Goal: Task Accomplishment & Management: Use online tool/utility

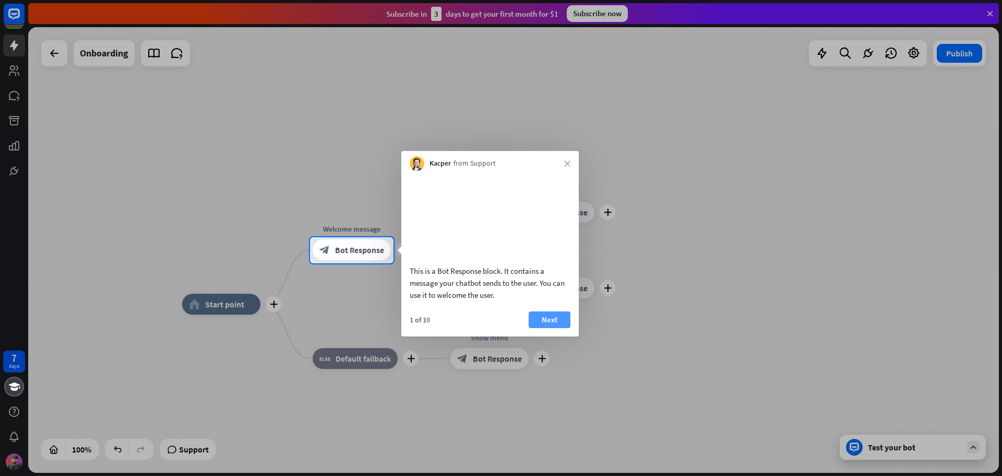
click at [554, 328] on button "Next" at bounding box center [550, 319] width 42 height 17
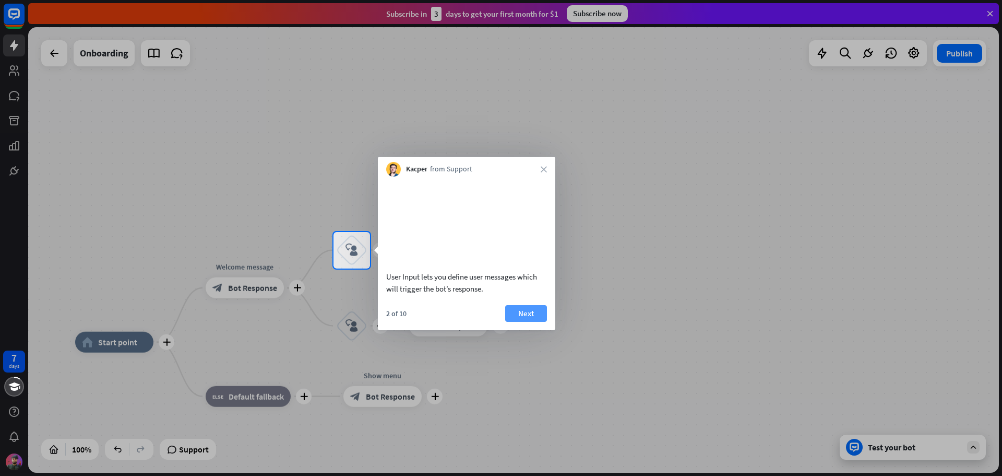
click at [533, 322] on button "Next" at bounding box center [526, 313] width 42 height 17
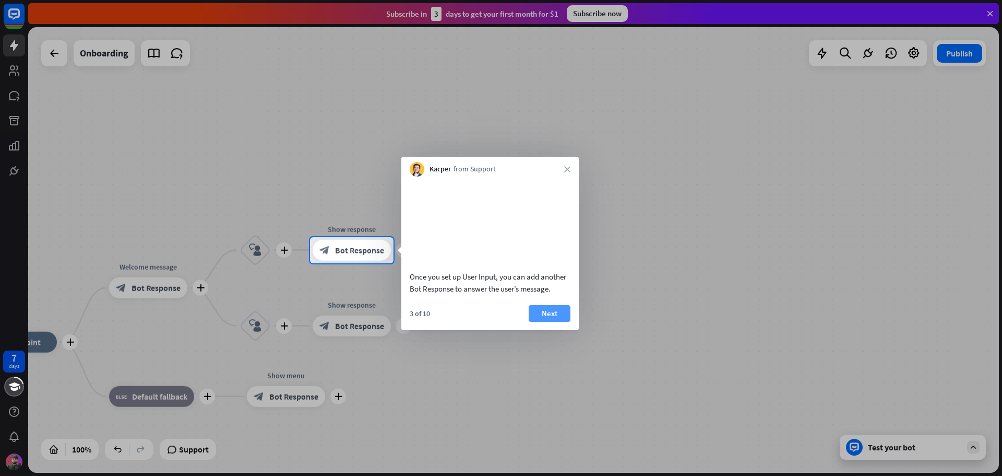
click at [553, 322] on button "Next" at bounding box center [550, 313] width 42 height 17
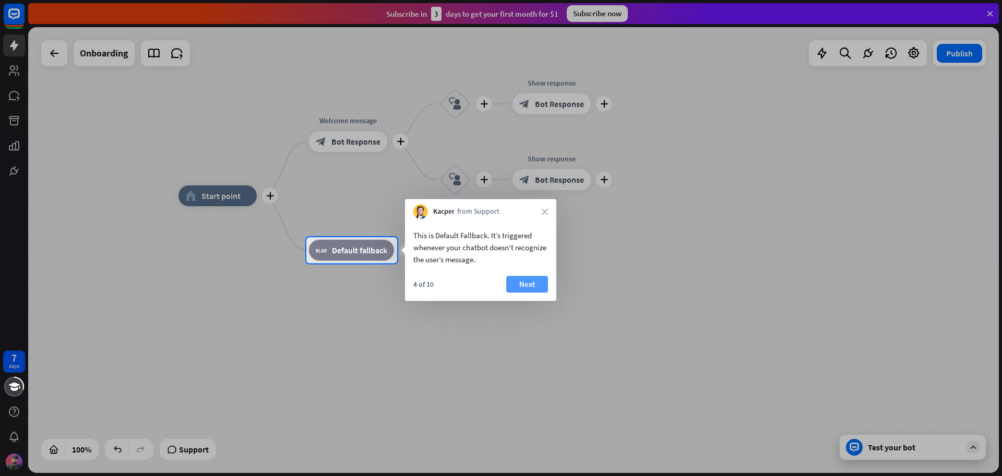
click at [524, 283] on button "Next" at bounding box center [527, 284] width 42 height 17
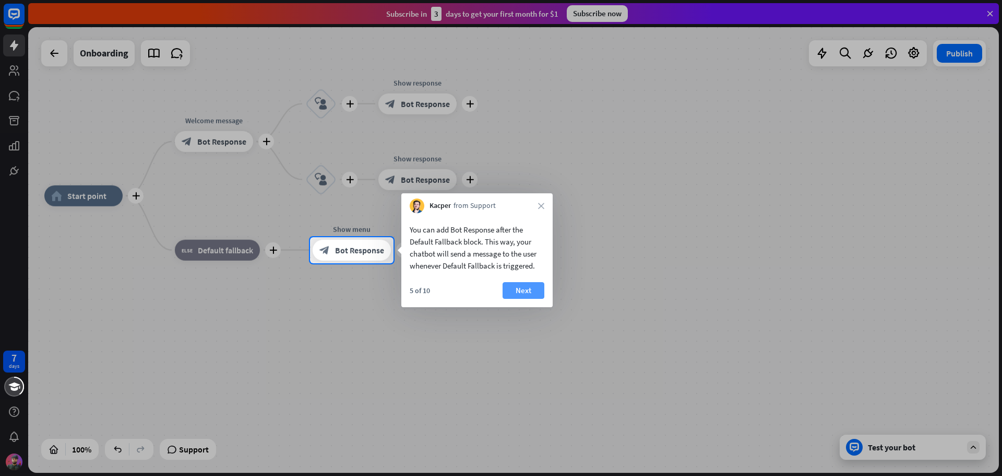
click at [523, 290] on button "Next" at bounding box center [524, 290] width 42 height 17
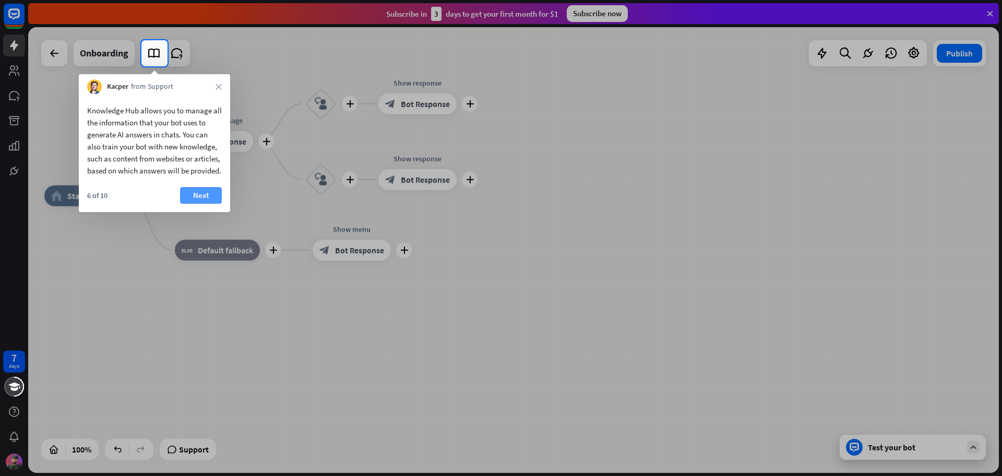
click at [206, 204] on button "Next" at bounding box center [201, 195] width 42 height 17
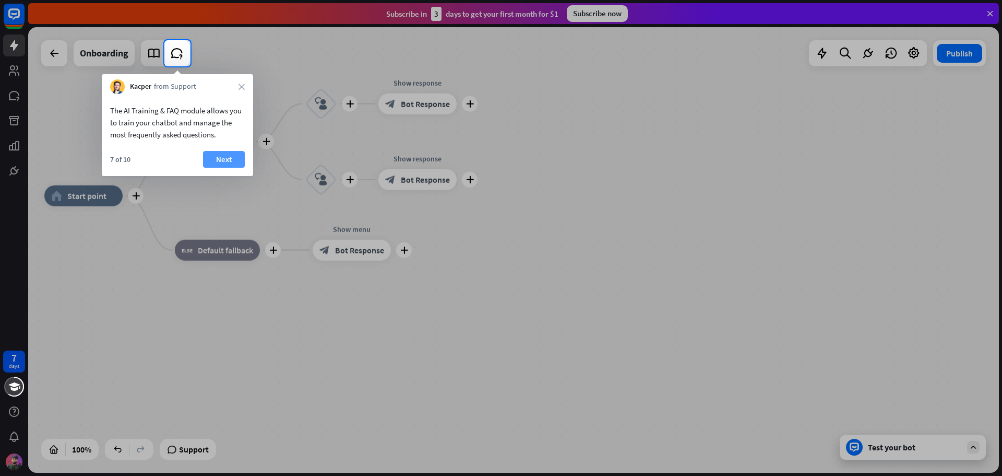
click at [217, 159] on button "Next" at bounding box center [224, 159] width 42 height 17
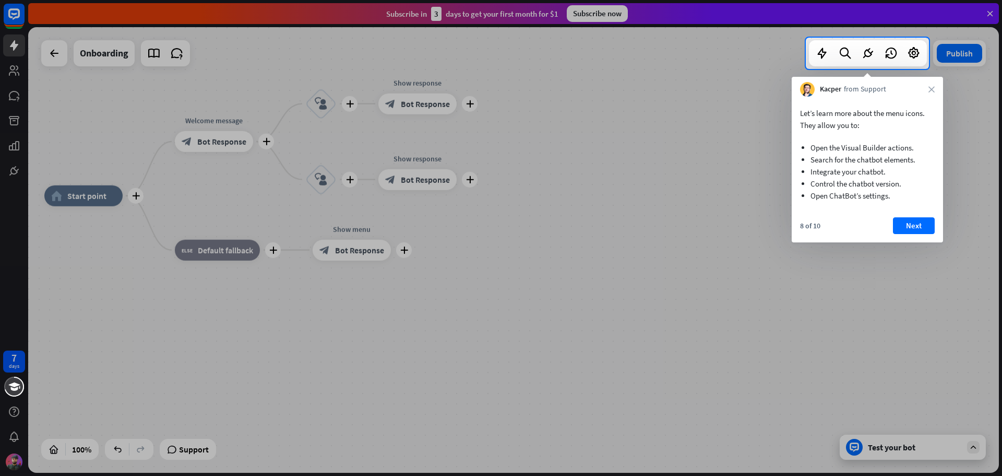
click at [916, 235] on div "8 of 10 Next" at bounding box center [867, 229] width 151 height 25
click at [916, 231] on button "Next" at bounding box center [914, 225] width 42 height 17
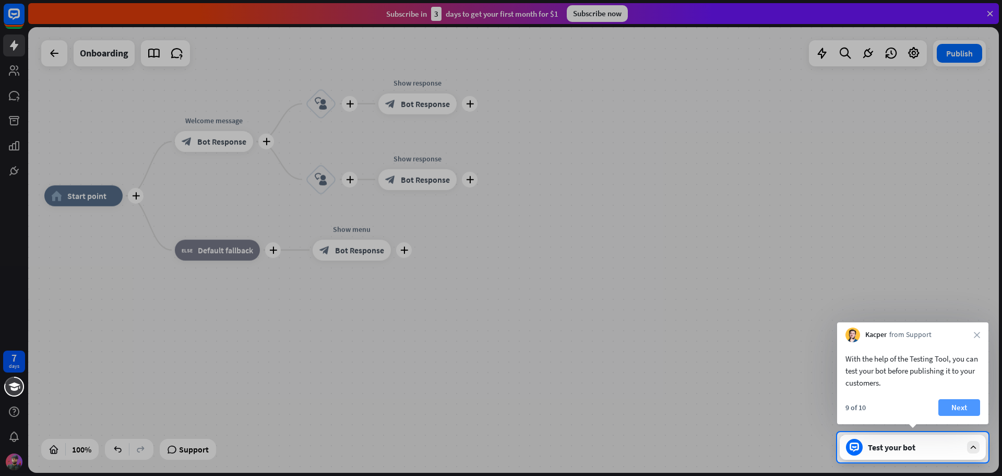
click at [955, 407] on button "Next" at bounding box center [960, 407] width 42 height 17
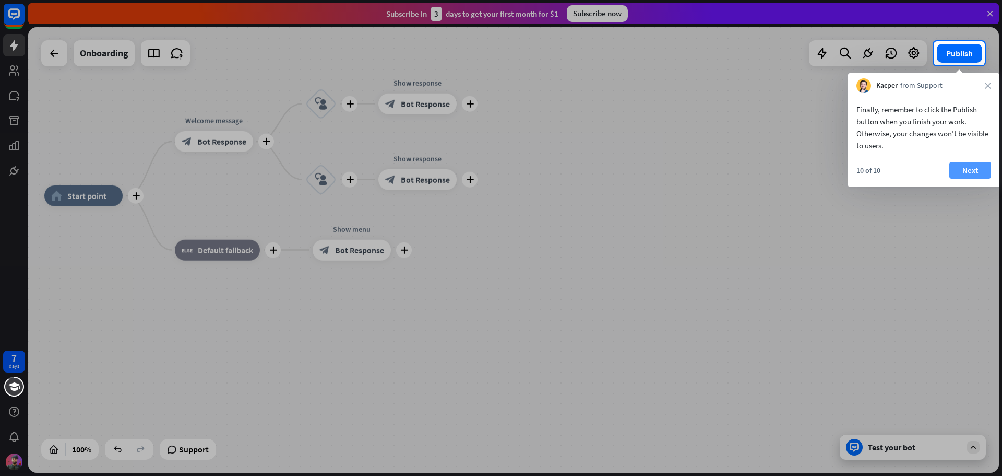
click at [971, 171] on button "Next" at bounding box center [970, 170] width 42 height 17
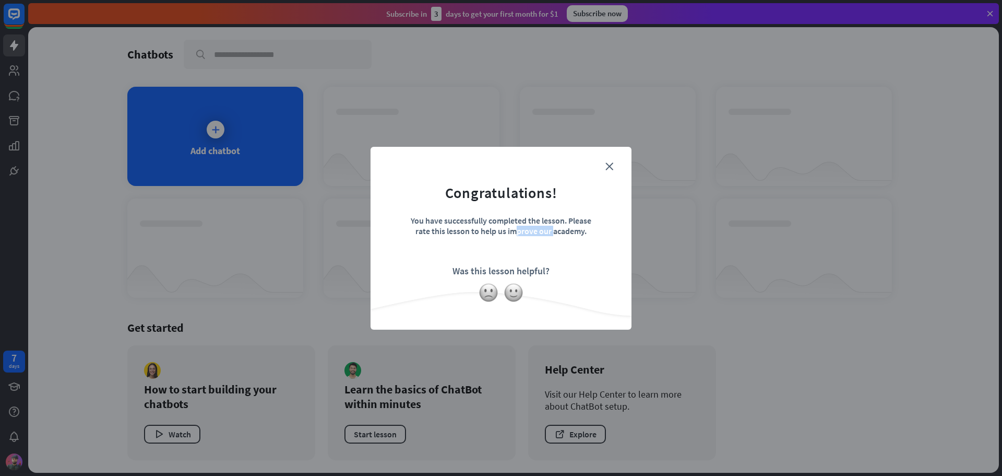
drag, startPoint x: 419, startPoint y: 228, endPoint x: 550, endPoint y: 236, distance: 131.3
click at [550, 236] on div "You have successfully completed the lesson. Please rate this lesson to help us …" at bounding box center [501, 233] width 183 height 37
click at [497, 231] on div "You have successfully completed the lesson. Please rate this lesson to help us …" at bounding box center [501, 233] width 183 height 37
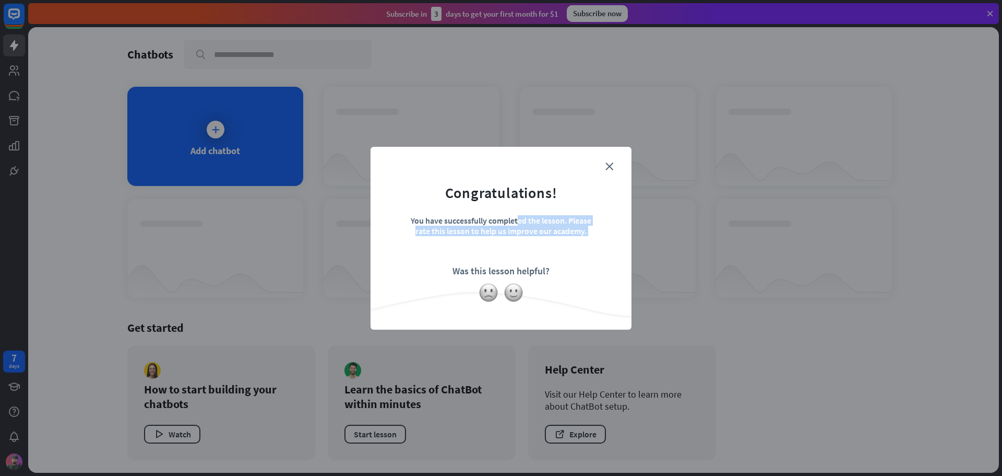
click at [497, 231] on div "You have successfully completed the lesson. Please rate this lesson to help us …" at bounding box center [501, 233] width 183 height 37
click at [512, 269] on div "Was this lesson helpful?" at bounding box center [501, 271] width 97 height 12
click at [491, 293] on img at bounding box center [489, 292] width 20 height 20
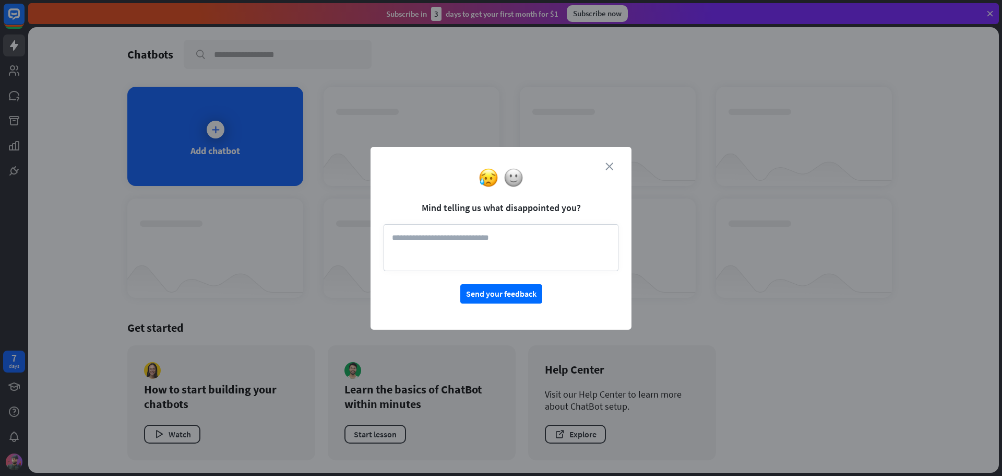
click at [606, 163] on icon "close" at bounding box center [610, 166] width 8 height 8
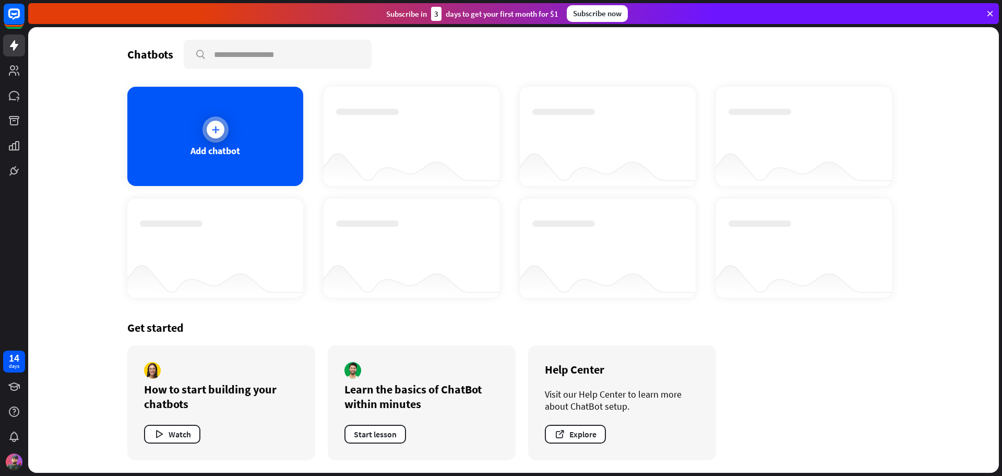
click at [204, 127] on div at bounding box center [216, 129] width 26 height 26
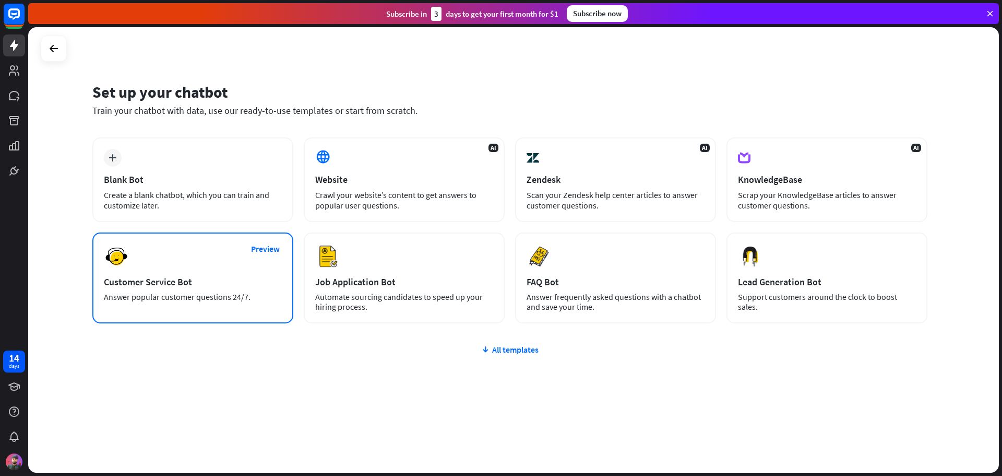
click at [219, 298] on div "Answer popular customer questions 24/7." at bounding box center [193, 297] width 178 height 10
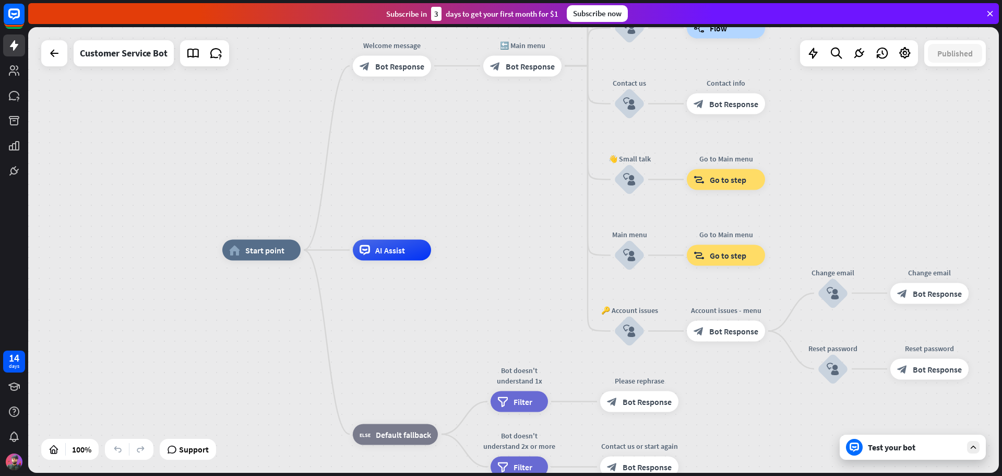
click at [504, 292] on div "home_2 Start point Welcome message block_bot_response Bot Response 🔙 Main menu …" at bounding box center [707, 472] width 971 height 445
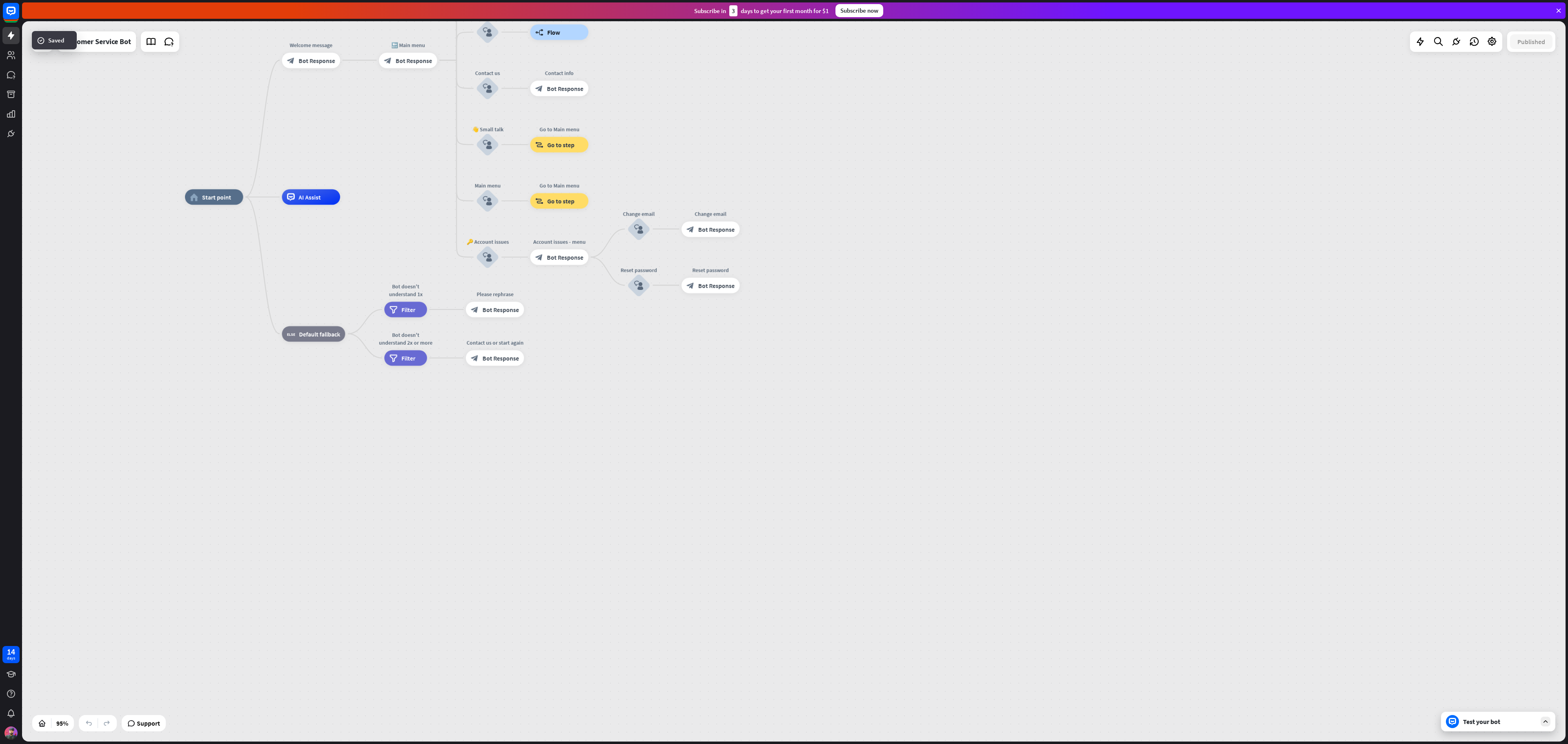
drag, startPoint x: 628, startPoint y: 365, endPoint x: 937, endPoint y: 532, distance: 351.2
click at [784, 372] on div "home_2 Start point Welcome message block_bot_response Bot Response 🔙 Main menu …" at bounding box center [918, 539] width 1466 height 685
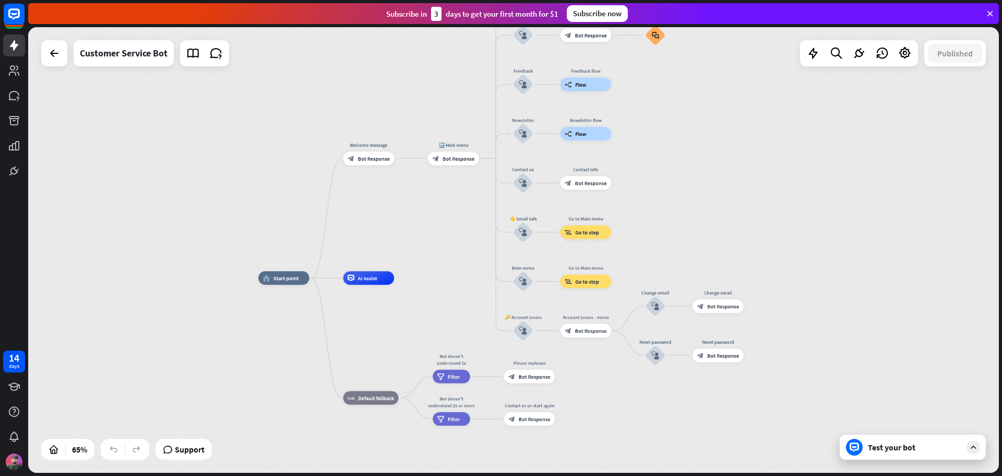
drag, startPoint x: 479, startPoint y: 176, endPoint x: 430, endPoint y: 213, distance: 61.5
click at [430, 213] on div "home_2 Start point Welcome message block_bot_response Bot Response 🔙 Main menu …" at bounding box center [513, 249] width 971 height 445
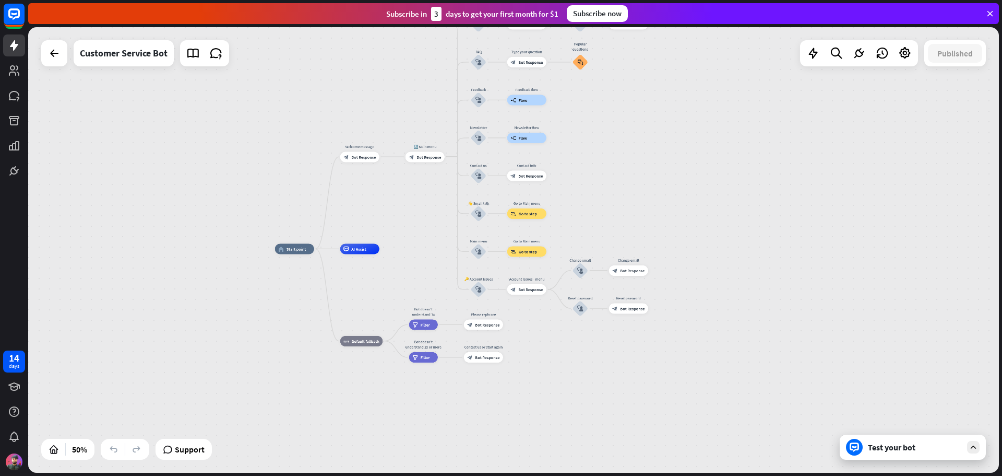
drag, startPoint x: 429, startPoint y: 213, endPoint x: 401, endPoint y: 196, distance: 33.0
click at [401, 196] on div "home_2 Start point Welcome message block_bot_response Bot Response 🔙 Main menu …" at bounding box center [513, 249] width 971 height 445
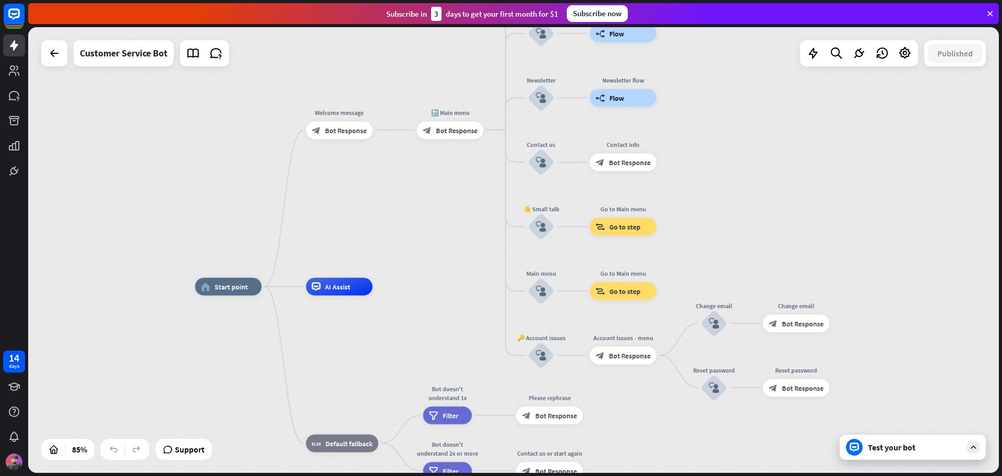
drag, startPoint x: 398, startPoint y: 198, endPoint x: 409, endPoint y: 212, distance: 17.4
click at [409, 212] on div "home_2 Start point Welcome message block_bot_response Bot Response 🔙 Main menu …" at bounding box center [513, 249] width 971 height 445
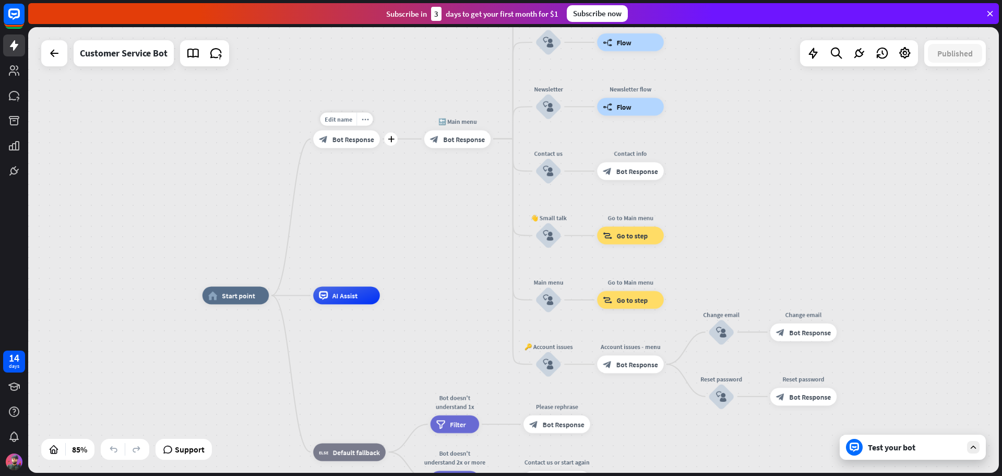
click at [349, 142] on span "Bot Response" at bounding box center [354, 138] width 42 height 9
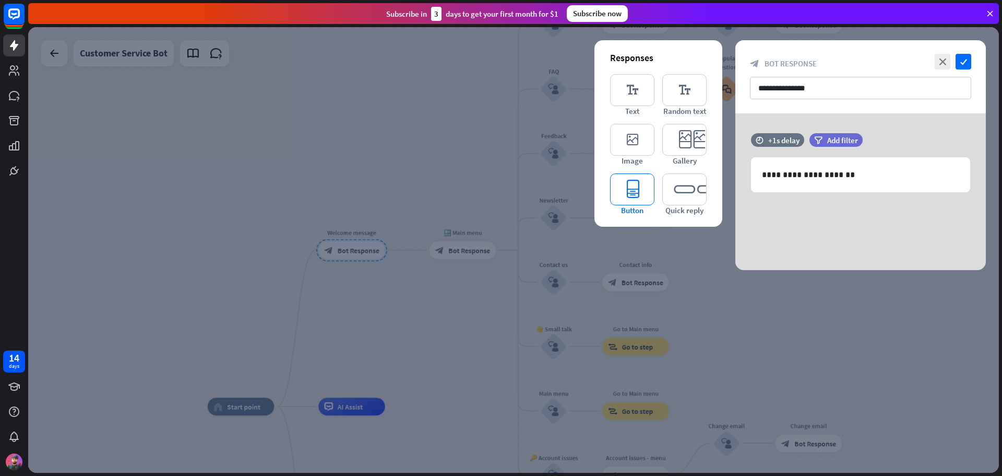
click at [630, 195] on icon "editor_button" at bounding box center [632, 189] width 44 height 32
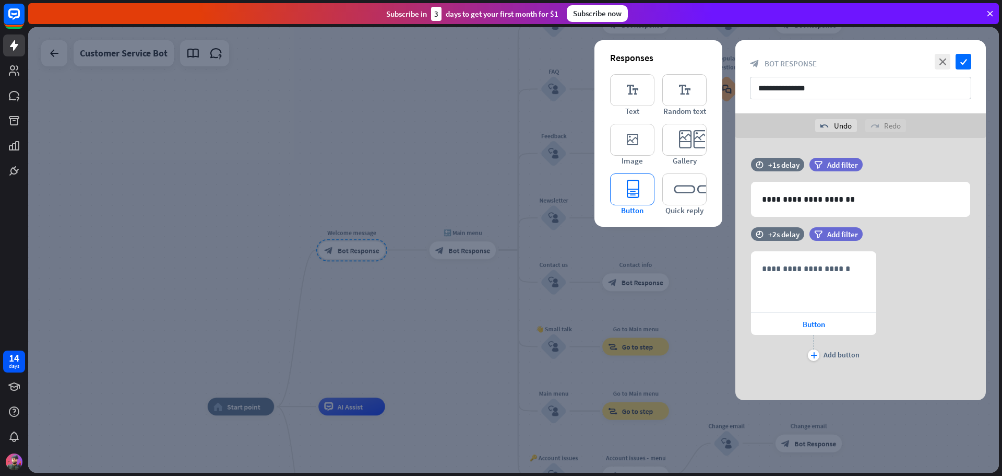
click at [635, 197] on icon "editor_button" at bounding box center [632, 189] width 44 height 32
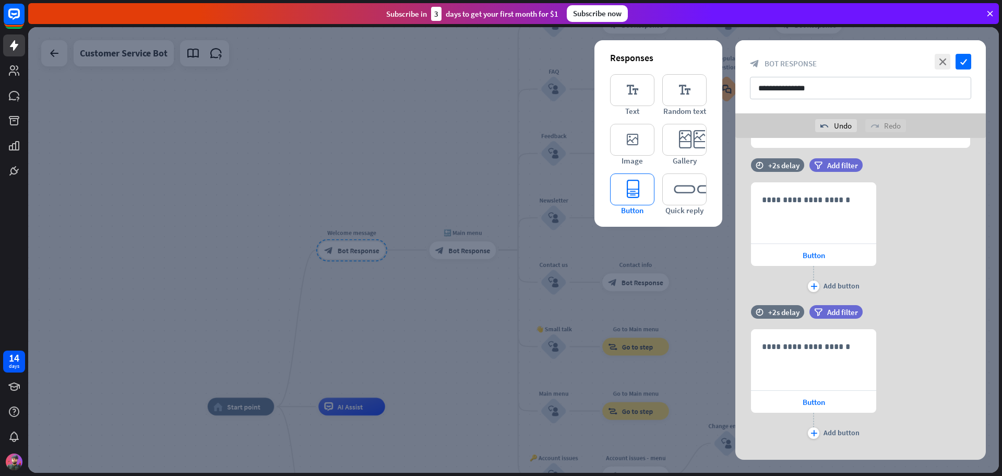
scroll to position [87, 0]
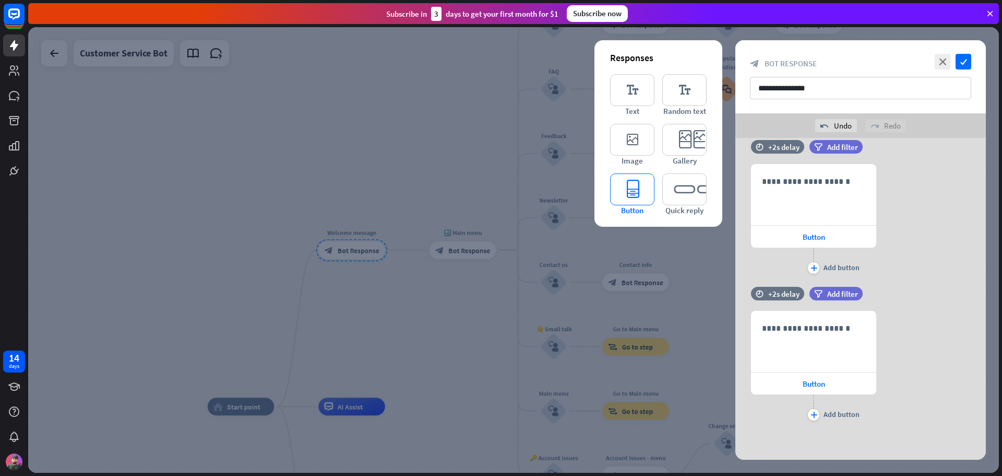
click at [635, 197] on icon "editor_button" at bounding box center [632, 189] width 44 height 32
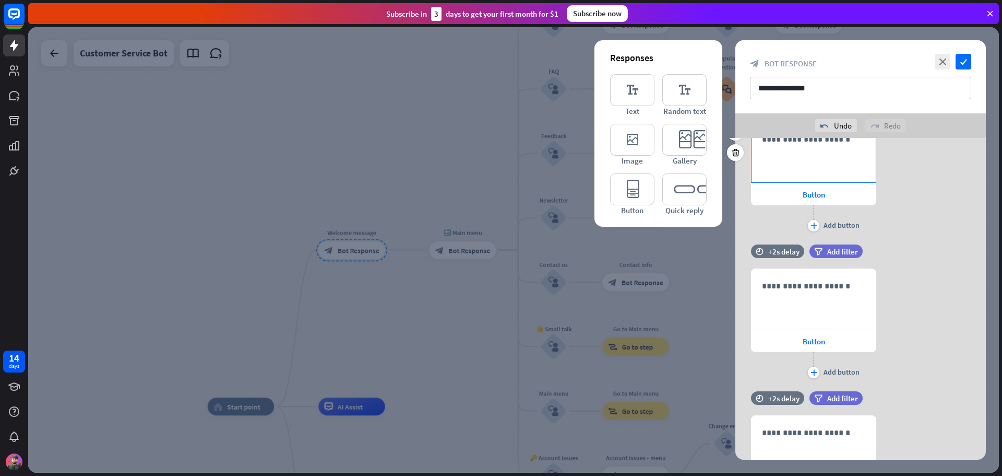
scroll to position [0, 0]
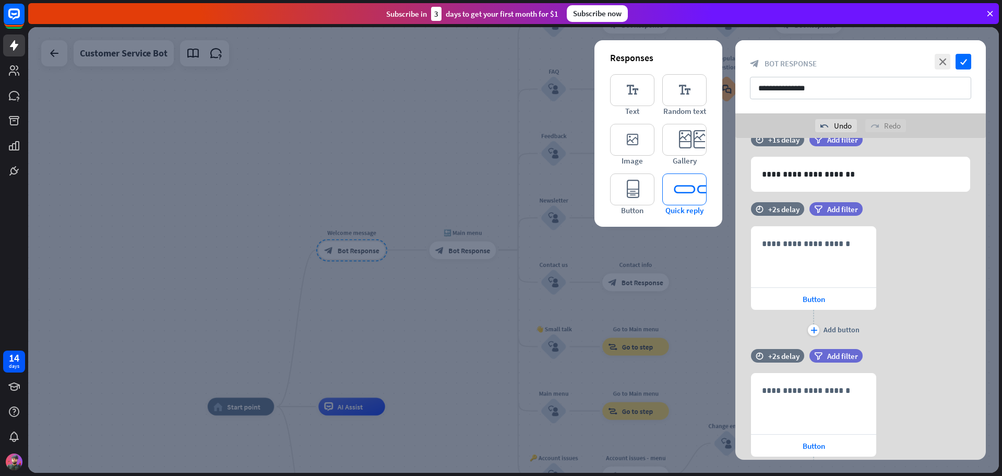
click at [688, 196] on icon "editor_quick_replies" at bounding box center [684, 189] width 44 height 32
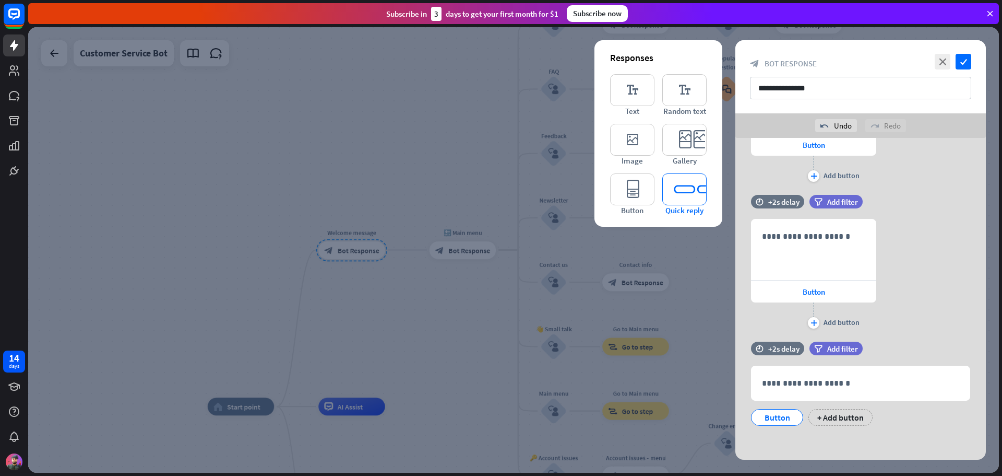
scroll to position [328, 0]
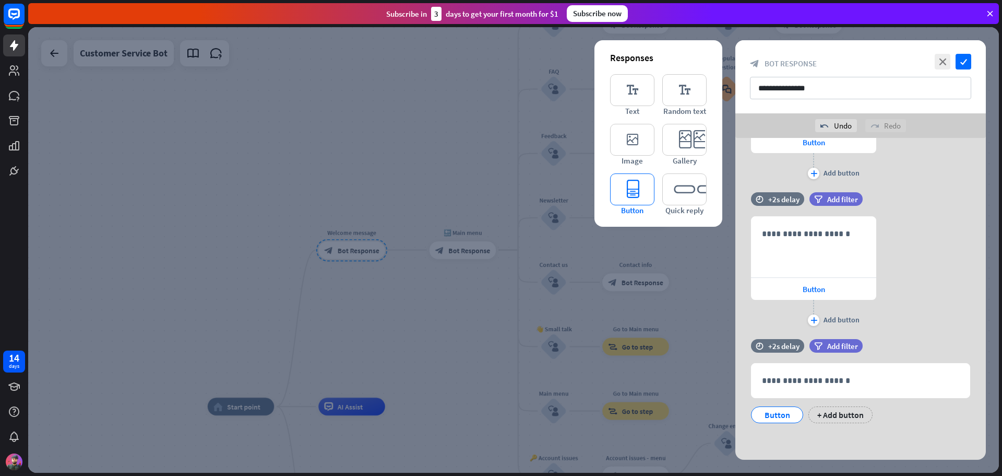
click at [627, 188] on icon "editor_button" at bounding box center [632, 189] width 44 height 32
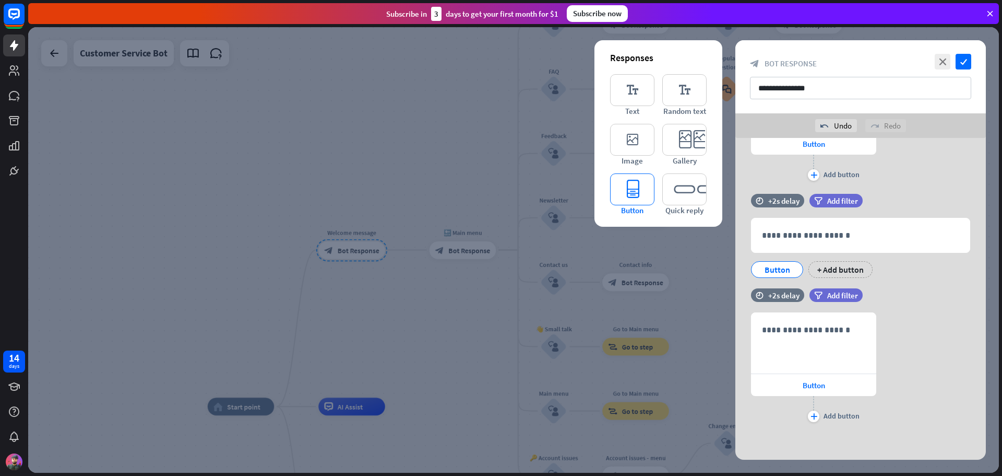
scroll to position [475, 0]
click at [815, 415] on icon "plus" at bounding box center [814, 414] width 7 height 6
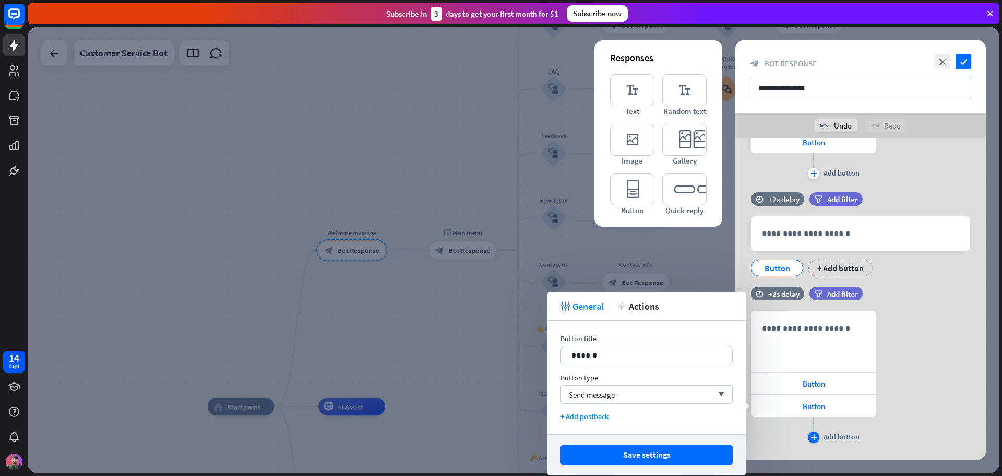
click at [813, 437] on icon "plus" at bounding box center [814, 437] width 7 height 6
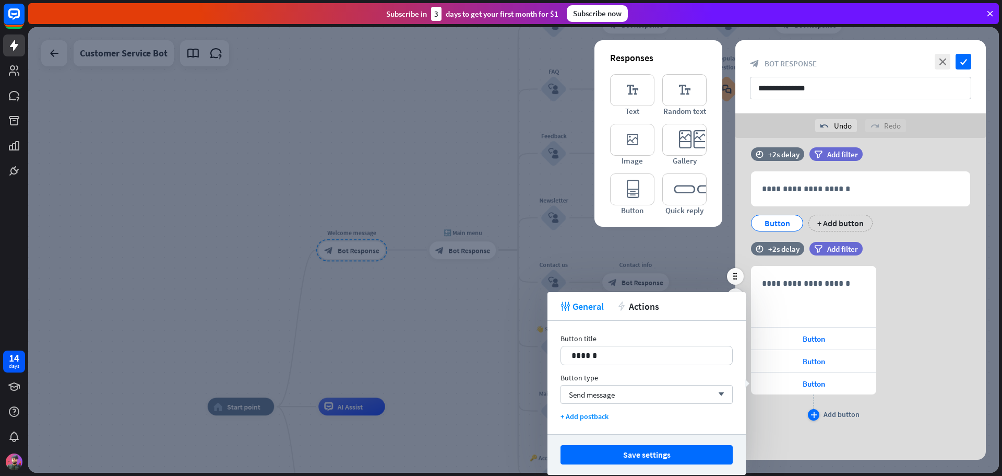
click at [810, 412] on div "plus" at bounding box center [813, 414] width 11 height 11
click at [945, 62] on icon "close" at bounding box center [943, 62] width 16 height 16
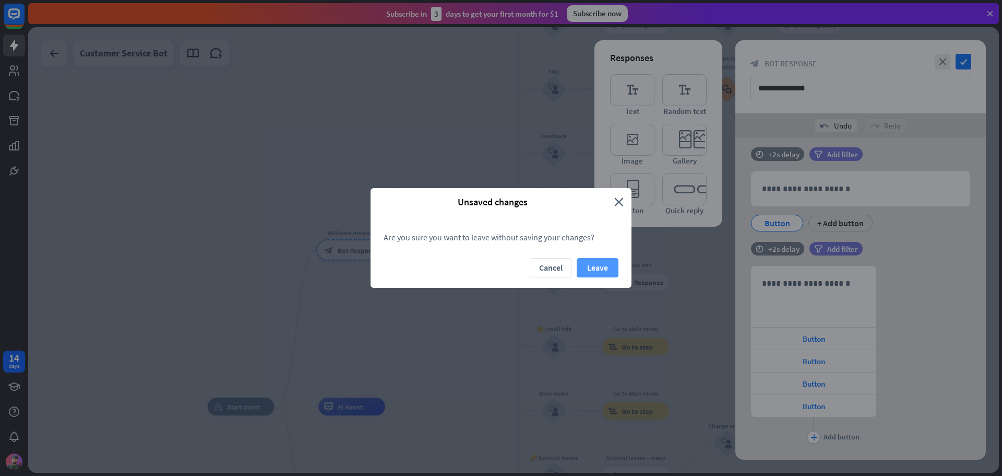
click at [604, 269] on button "Leave" at bounding box center [598, 267] width 42 height 19
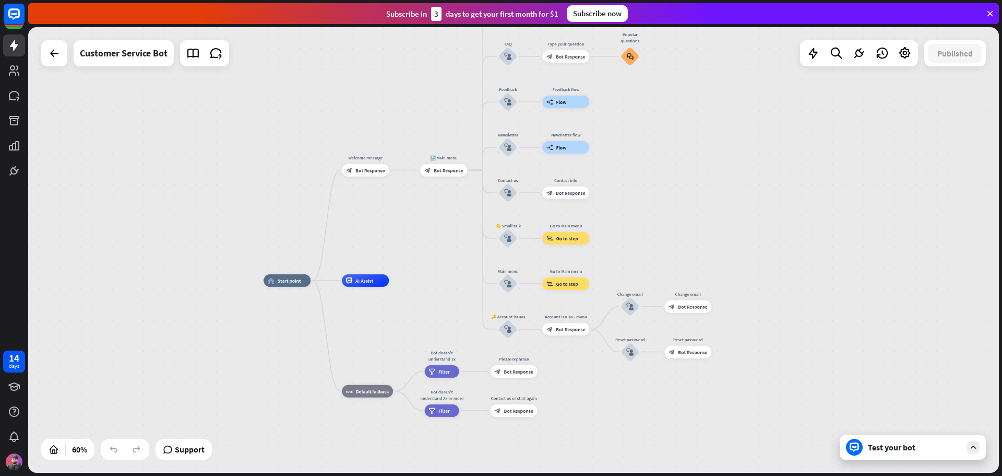
drag, startPoint x: 432, startPoint y: 288, endPoint x: 424, endPoint y: 239, distance: 49.8
click at [424, 239] on div "home_2 Start point Welcome message block_bot_response Bot Response 🔙 Main menu …" at bounding box center [513, 249] width 971 height 445
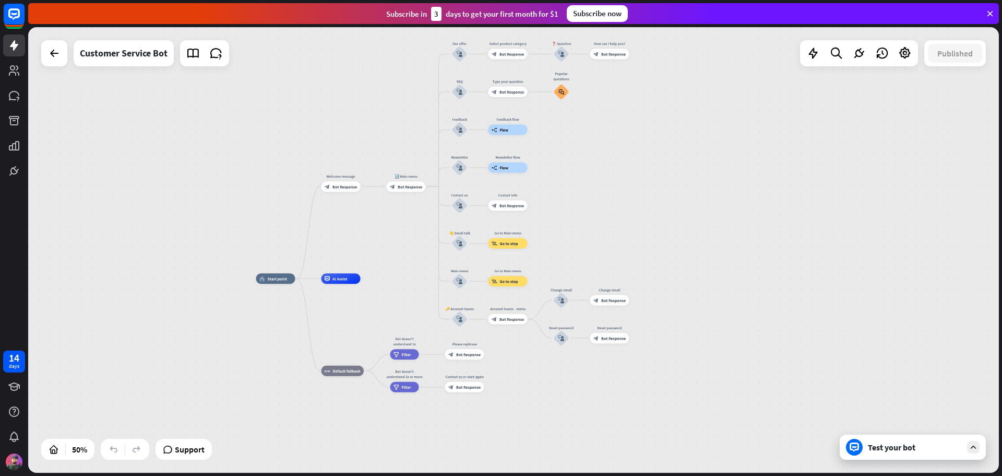
drag, startPoint x: 430, startPoint y: 261, endPoint x: 395, endPoint y: 263, distance: 35.0
click at [395, 263] on div "home_2 Start point Welcome message block_bot_response Bot Response 🔙 Main menu …" at bounding box center [513, 249] width 971 height 445
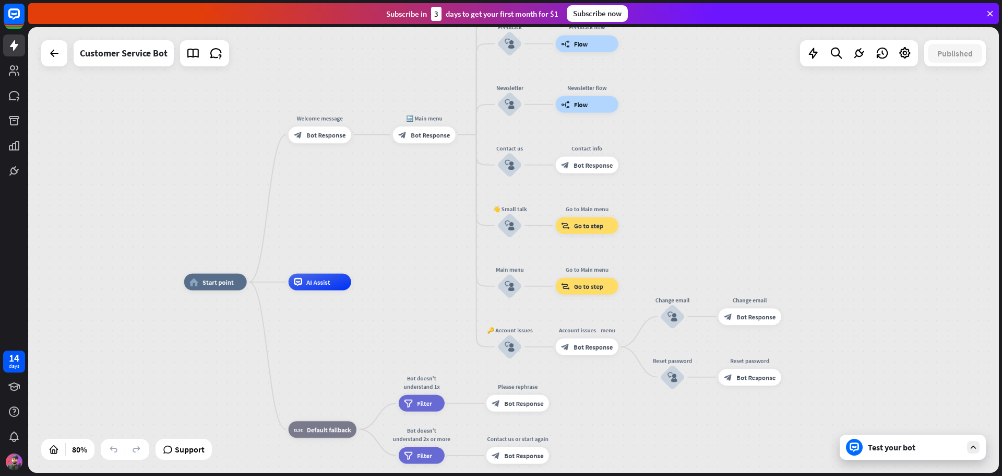
drag, startPoint x: 346, startPoint y: 255, endPoint x: 437, endPoint y: 241, distance: 92.9
click at [437, 241] on div "home_2 Start point Welcome message block_bot_response Bot Response 🔙 Main menu …" at bounding box center [513, 249] width 971 height 445
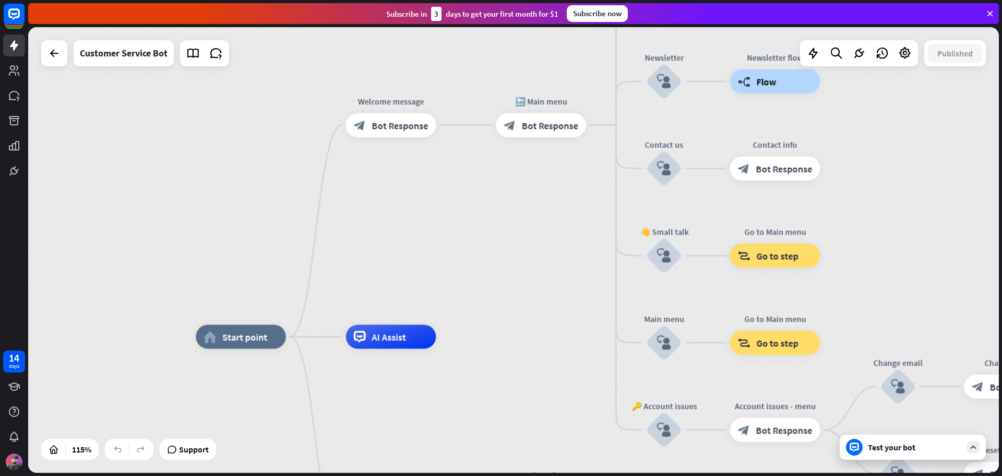
drag, startPoint x: 455, startPoint y: 179, endPoint x: 418, endPoint y: 205, distance: 45.3
click at [449, 252] on div "home_2 Start point Welcome message block_bot_response Bot Response 🔙 Main menu …" at bounding box center [513, 249] width 971 height 445
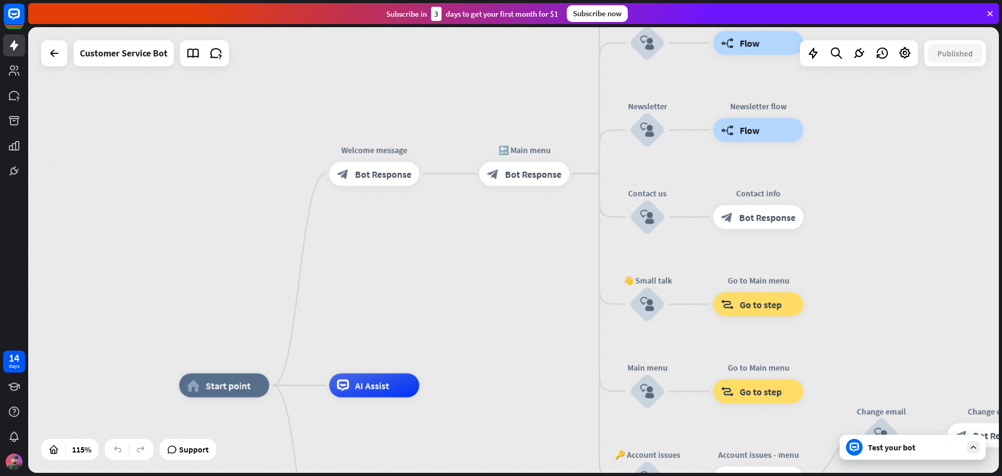
click at [406, 231] on div "home_2 Start point Welcome message block_bot_response Bot Response 🔙 Main menu …" at bounding box center [513, 249] width 971 height 445
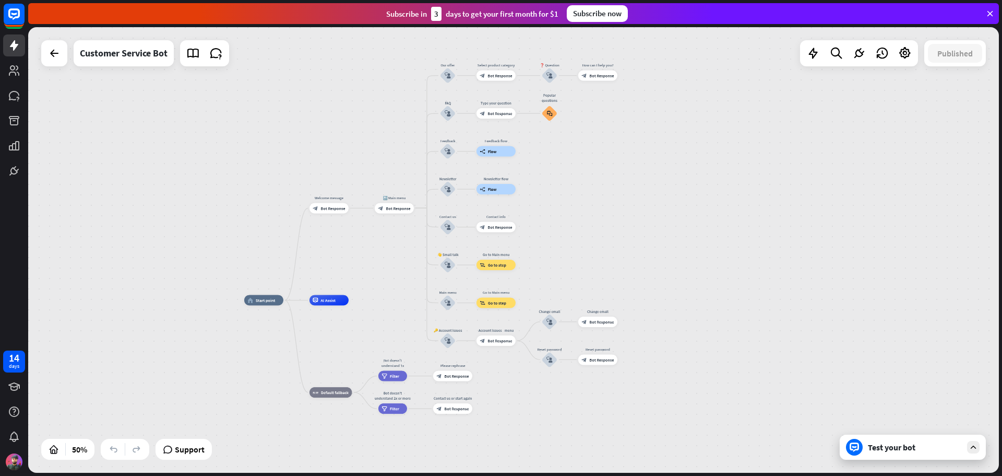
drag, startPoint x: 490, startPoint y: 272, endPoint x: 389, endPoint y: 263, distance: 100.7
click at [389, 263] on div "home_2 Start point Welcome message block_bot_response Bot Response 🔙 Main menu …" at bounding box center [513, 249] width 971 height 445
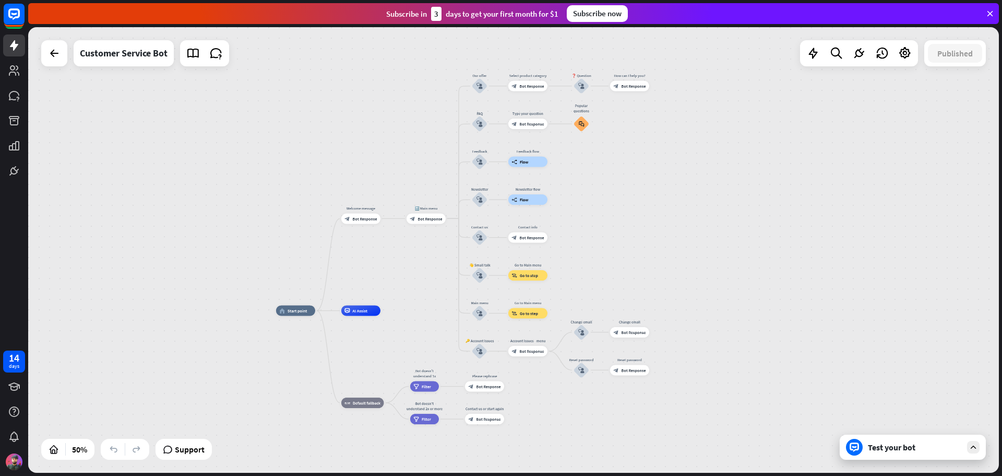
drag, startPoint x: 605, startPoint y: 187, endPoint x: 637, endPoint y: 198, distance: 33.5
click at [637, 198] on div "home_2 Start point Welcome message block_bot_response Bot Response 🔙 Main menu …" at bounding box center [513, 249] width 971 height 445
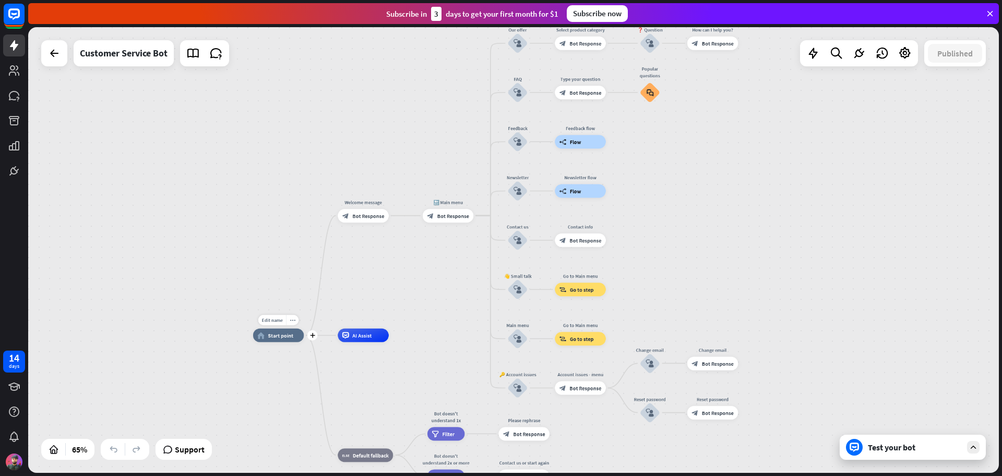
click at [275, 338] on span "Start point" at bounding box center [281, 334] width 26 height 7
click at [314, 396] on div "home_2 Start point Welcome message block_bot_response Bot Response 🔙 Main menu …" at bounding box center [568, 479] width 631 height 289
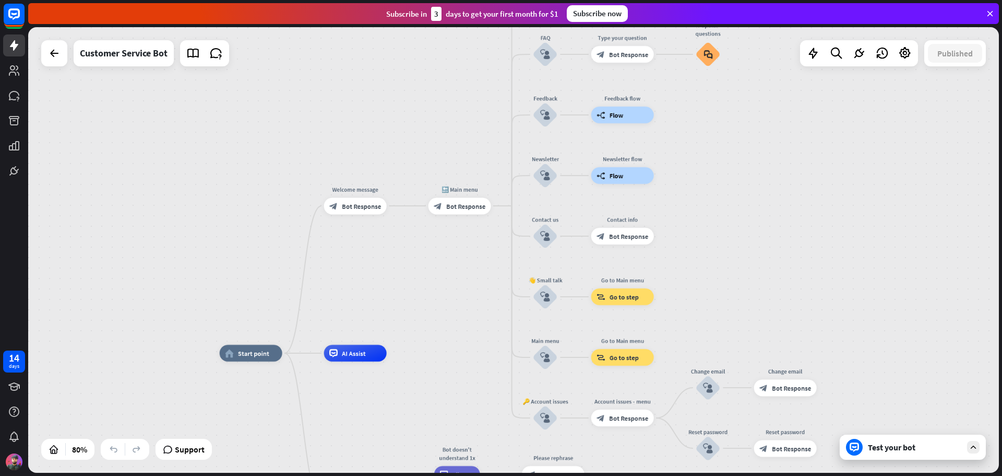
drag, startPoint x: 394, startPoint y: 199, endPoint x: 391, endPoint y: 243, distance: 43.4
click at [391, 243] on div "home_2 Start point Welcome message block_bot_response Bot Response 🔙 Main menu …" at bounding box center [513, 249] width 971 height 445
click at [350, 206] on span "Bot Response" at bounding box center [361, 205] width 39 height 8
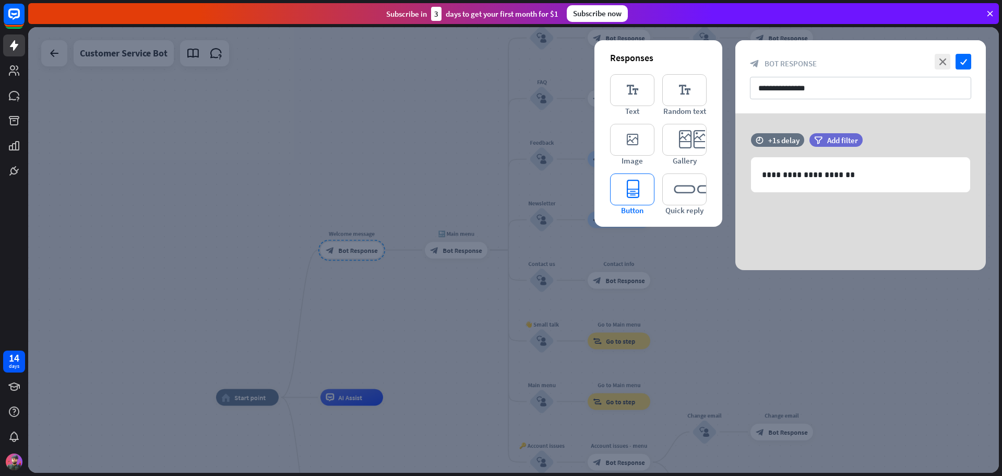
click at [643, 193] on icon "editor_button" at bounding box center [632, 189] width 44 height 32
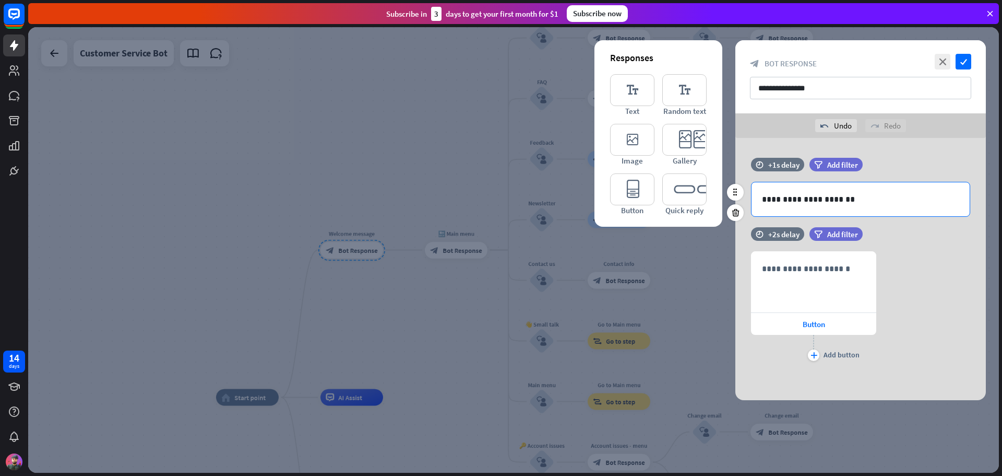
click at [802, 200] on p "**********" at bounding box center [860, 199] width 197 height 13
click at [845, 200] on p "**********" at bounding box center [860, 199] width 197 height 13
click at [770, 232] on div "+2s delay" at bounding box center [783, 234] width 31 height 10
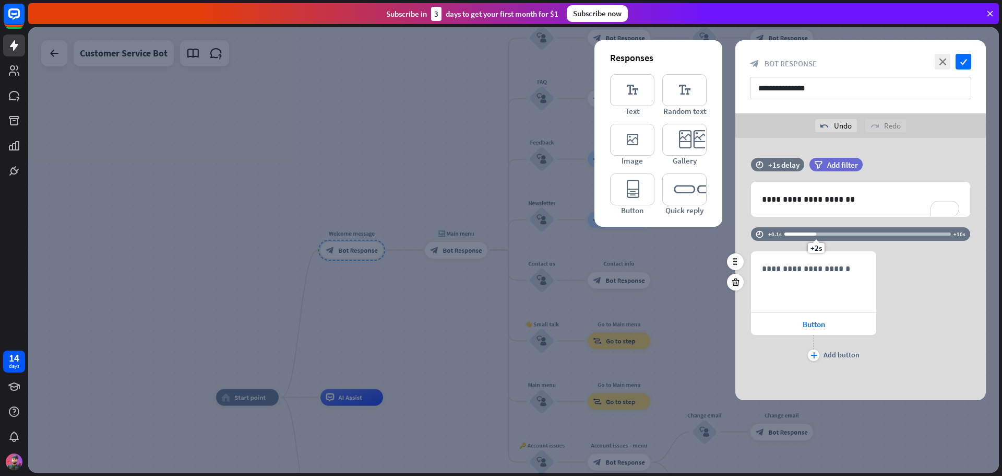
drag, startPoint x: 801, startPoint y: 234, endPoint x: 793, endPoint y: 234, distance: 7.8
click at [793, 234] on div at bounding box center [801, 233] width 32 height 3
click at [805, 237] on div "+0.7s" at bounding box center [868, 234] width 167 height 10
click at [800, 234] on div at bounding box center [796, 233] width 22 height 3
drag, startPoint x: 800, startPoint y: 234, endPoint x: 816, endPoint y: 233, distance: 15.7
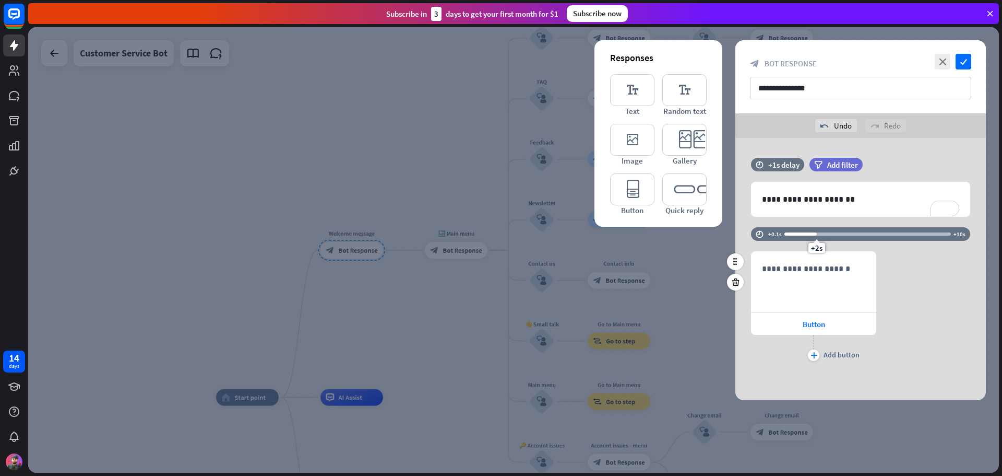
click at [816, 233] on div "+2s" at bounding box center [816, 233] width 7 height 7
click at [912, 329] on div "**********" at bounding box center [860, 307] width 251 height 112
click at [812, 324] on span "Button" at bounding box center [814, 324] width 22 height 10
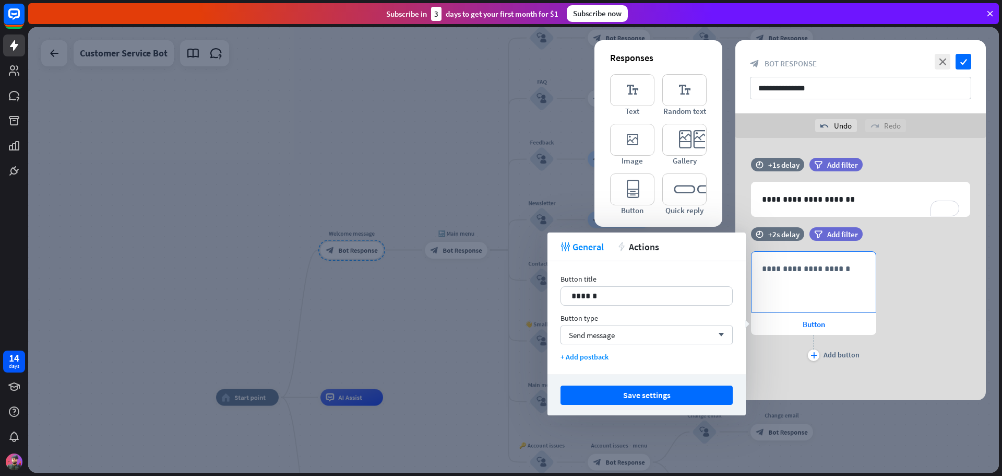
click at [801, 289] on div "**********" at bounding box center [814, 282] width 124 height 60
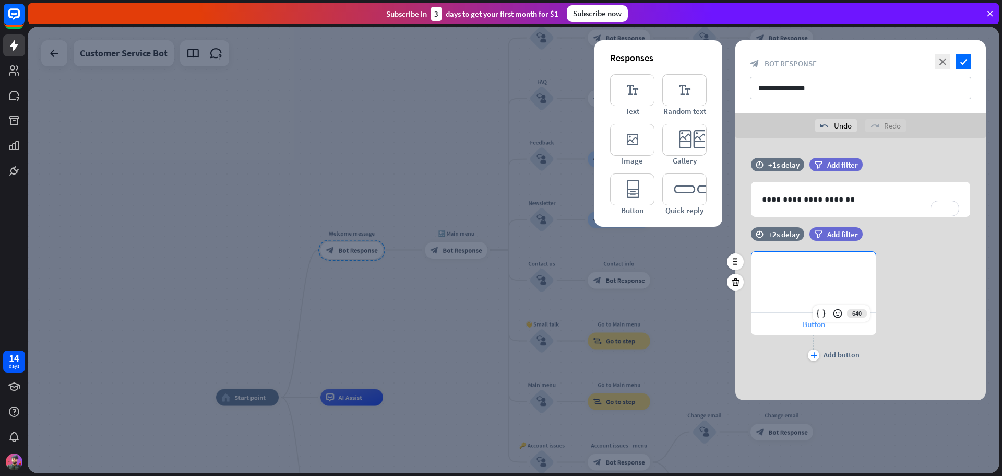
click at [803, 327] on span "Button" at bounding box center [814, 324] width 22 height 10
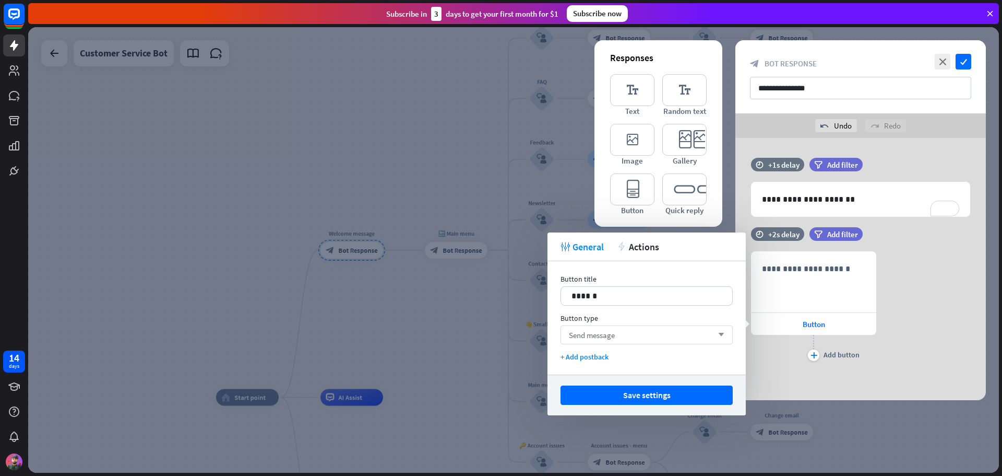
click at [608, 332] on span "Send message" at bounding box center [592, 335] width 46 height 10
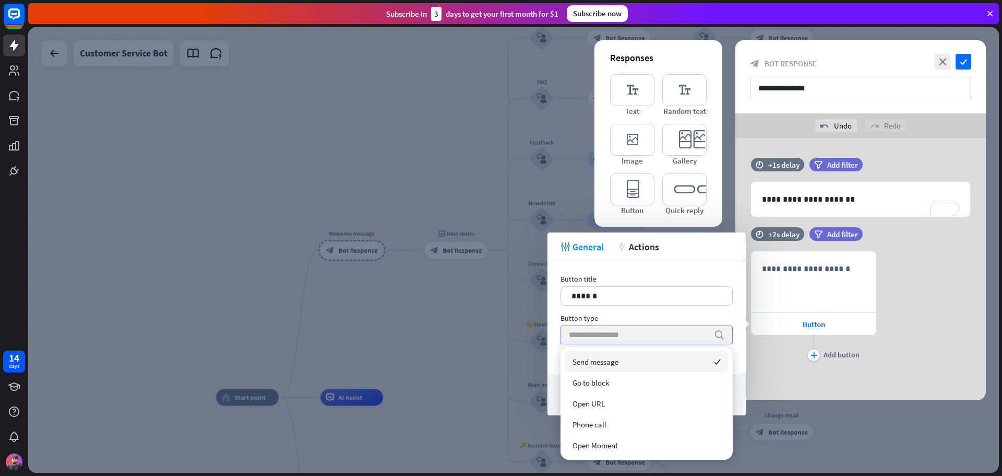
click at [614, 316] on div "Button type" at bounding box center [647, 317] width 172 height 9
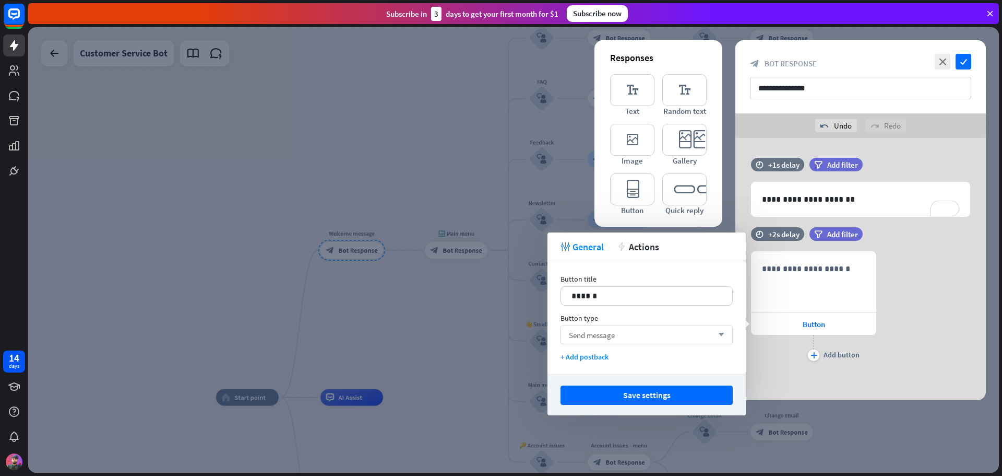
click at [623, 336] on div "Send message arrow_down" at bounding box center [647, 334] width 172 height 19
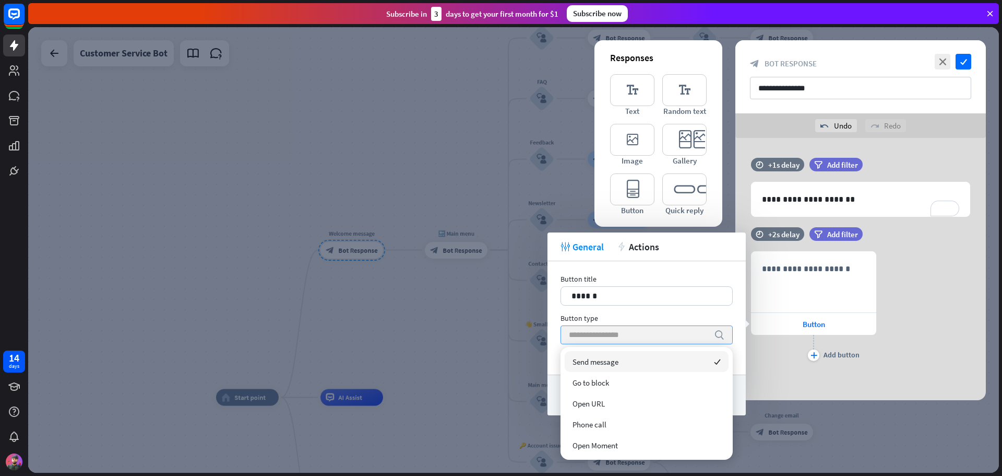
click at [623, 336] on input "search" at bounding box center [639, 335] width 140 height 18
click at [643, 315] on div "Button type" at bounding box center [647, 317] width 172 height 9
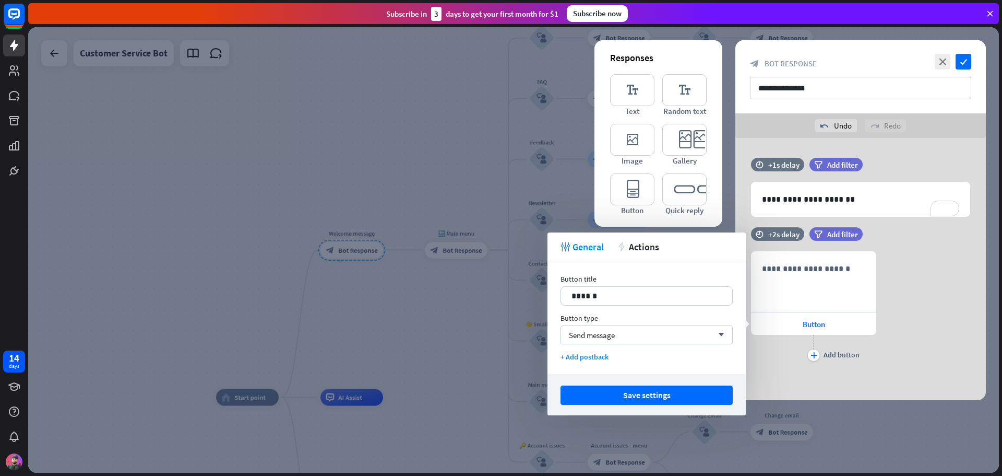
click at [787, 360] on div "plus Add button" at bounding box center [813, 348] width 125 height 26
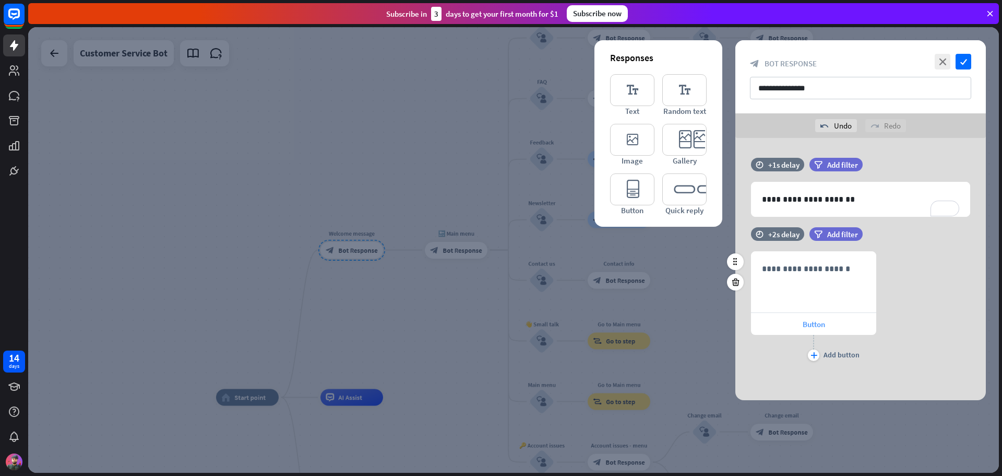
click at [807, 322] on span "Button" at bounding box center [814, 324] width 22 height 10
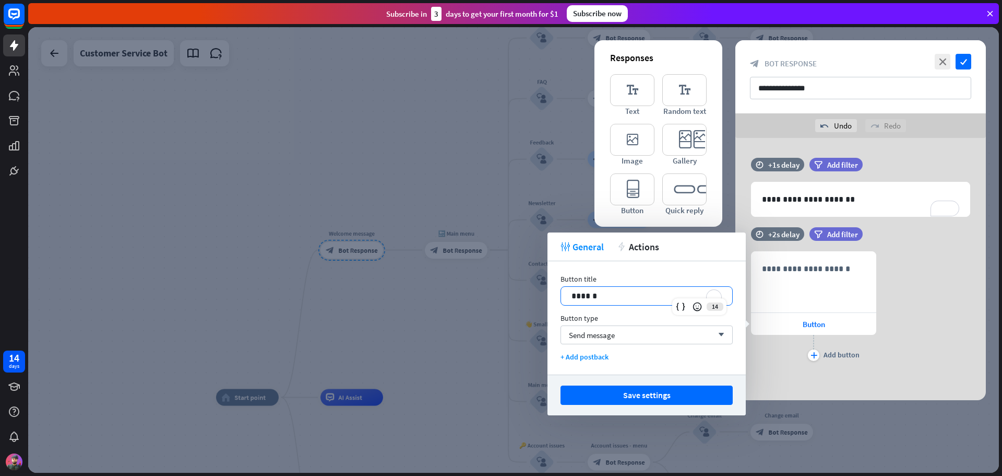
click at [613, 295] on p "******" at bounding box center [647, 295] width 150 height 13
click at [618, 316] on div "Button type" at bounding box center [647, 317] width 172 height 9
click at [812, 358] on div "plus" at bounding box center [813, 354] width 11 height 11
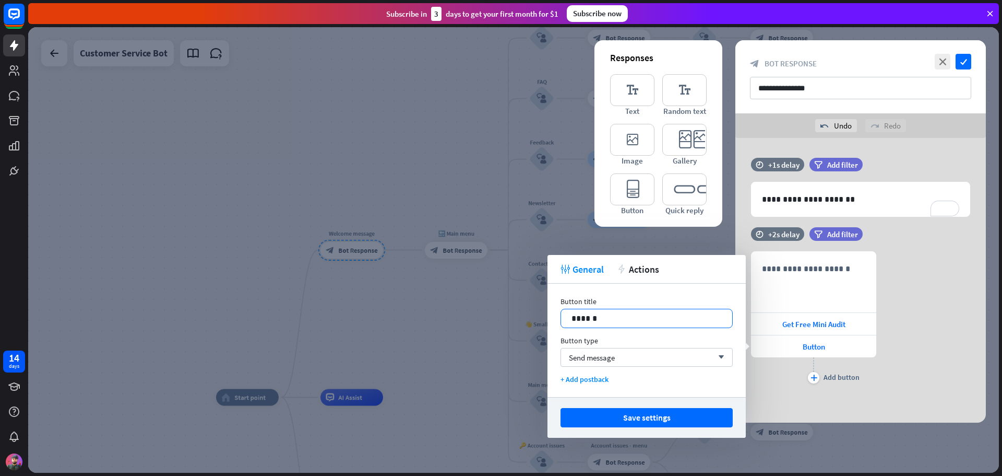
click at [595, 321] on p "******" at bounding box center [647, 318] width 150 height 13
click at [816, 376] on icon "plus" at bounding box center [814, 377] width 7 height 6
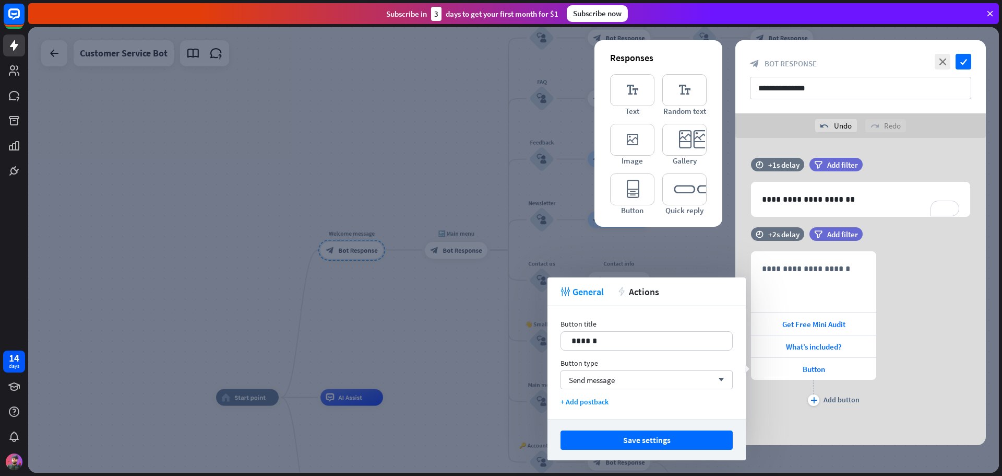
click at [556, 347] on div "Button title 14 ****** Button type Send message arrow_down + Add postback" at bounding box center [647, 362] width 198 height 113
click at [585, 343] on p "******" at bounding box center [647, 340] width 150 height 13
click at [616, 318] on div "**********" at bounding box center [647, 362] width 198 height 113
click at [816, 403] on div "plus" at bounding box center [813, 399] width 11 height 11
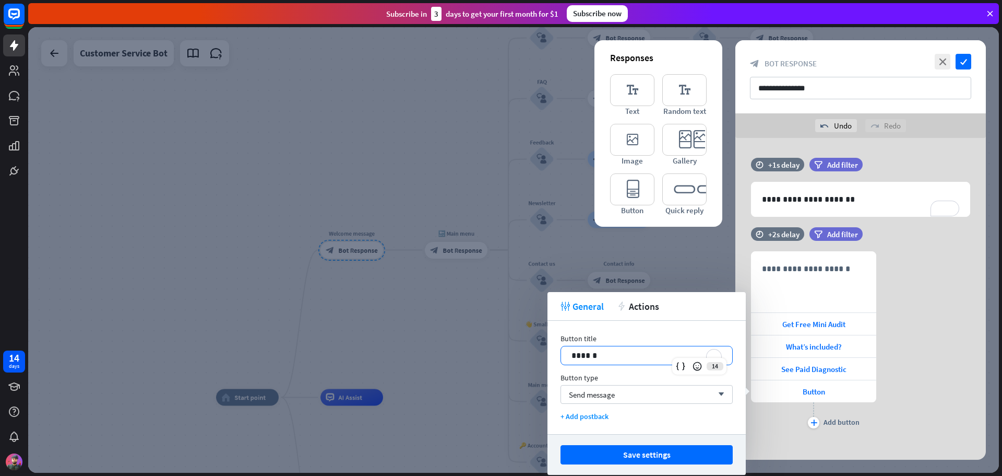
click at [625, 350] on p "******" at bounding box center [647, 355] width 150 height 13
click at [635, 330] on div "**********" at bounding box center [647, 377] width 198 height 113
click at [815, 421] on icon "plus" at bounding box center [814, 422] width 7 height 6
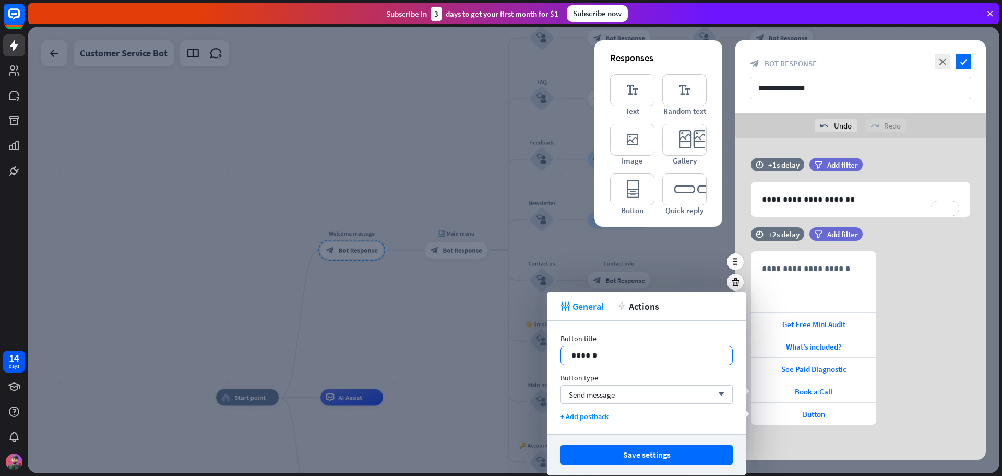
click at [592, 347] on div "******" at bounding box center [646, 355] width 171 height 18
click at [622, 333] on div "Button title 16 **** Button type Send message arrow_down + Add postback" at bounding box center [647, 377] width 198 height 113
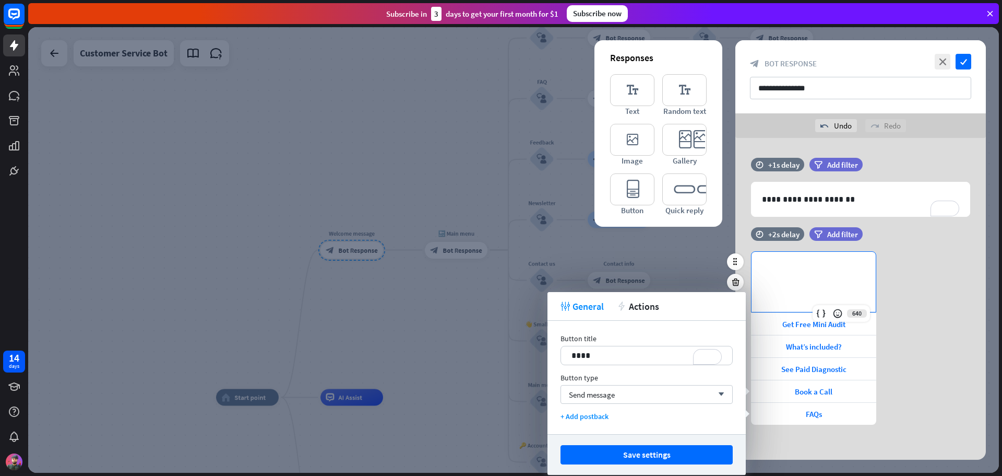
click at [785, 263] on p "**********" at bounding box center [813, 268] width 103 height 13
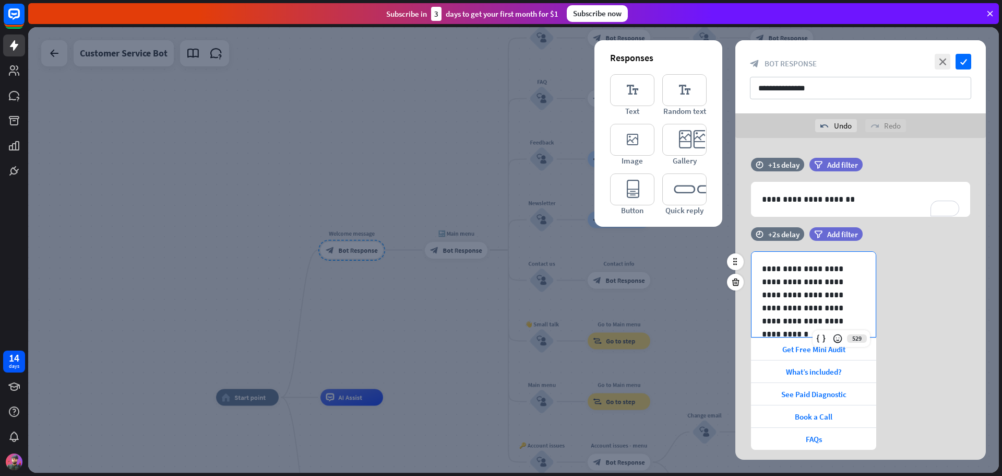
click at [801, 323] on p "**********" at bounding box center [810, 294] width 96 height 65
click at [833, 338] on icon at bounding box center [838, 338] width 10 height 10
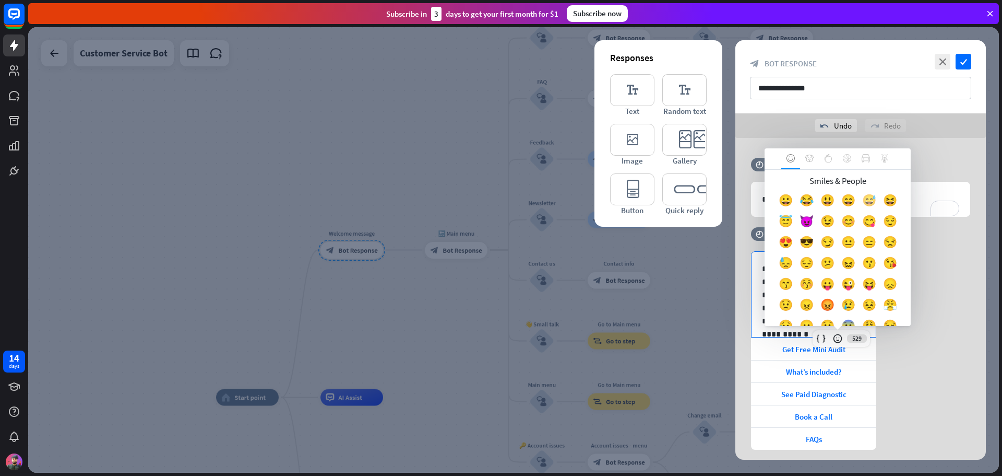
click at [875, 203] on div "😅" at bounding box center [869, 202] width 21 height 21
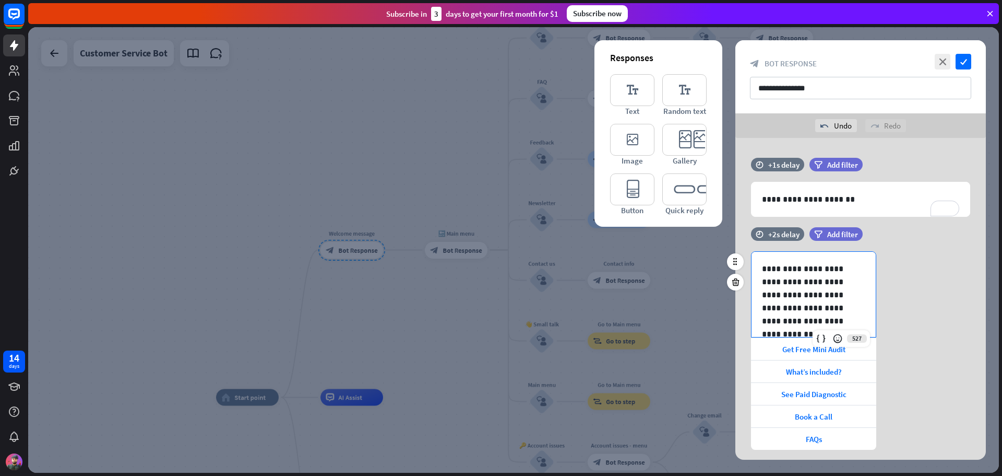
click at [817, 319] on p "**********" at bounding box center [810, 294] width 96 height 65
click at [817, 267] on p "**********" at bounding box center [810, 294] width 96 height 65
click at [836, 339] on icon at bounding box center [838, 338] width 10 height 10
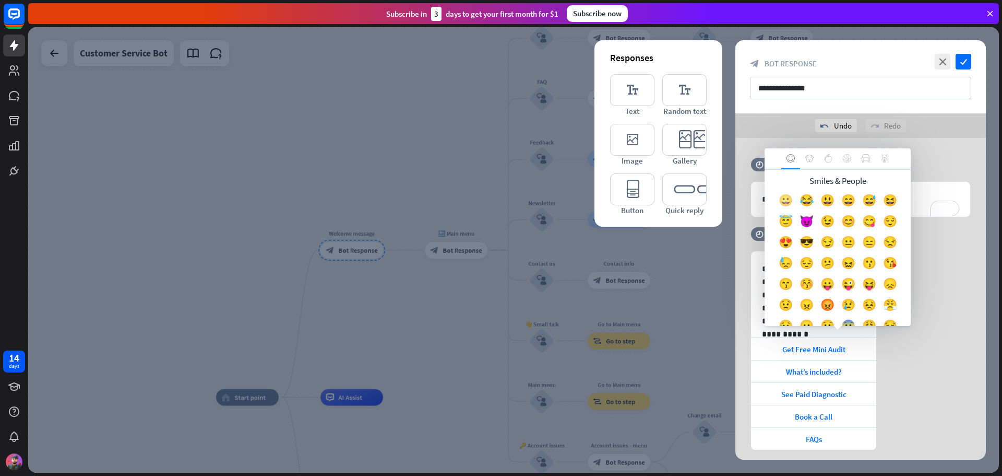
click at [794, 198] on div "😀" at bounding box center [785, 202] width 21 height 21
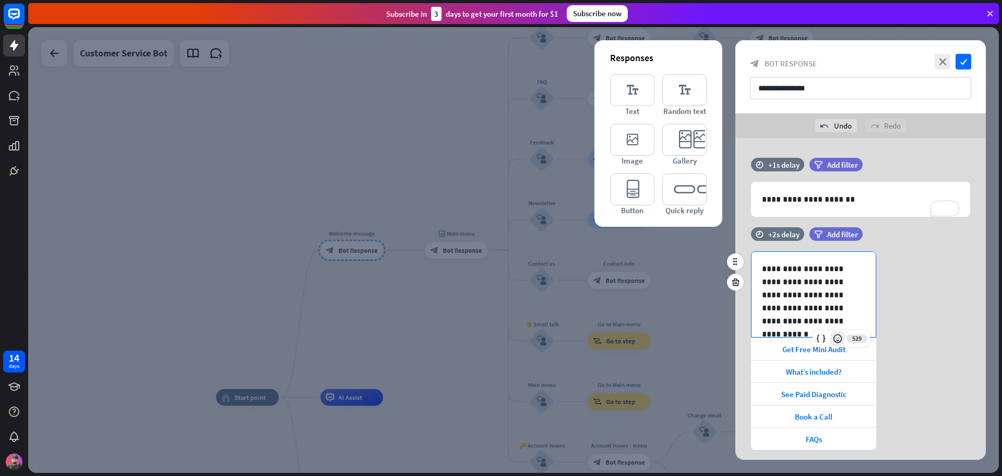
click at [840, 340] on icon at bounding box center [838, 338] width 10 height 10
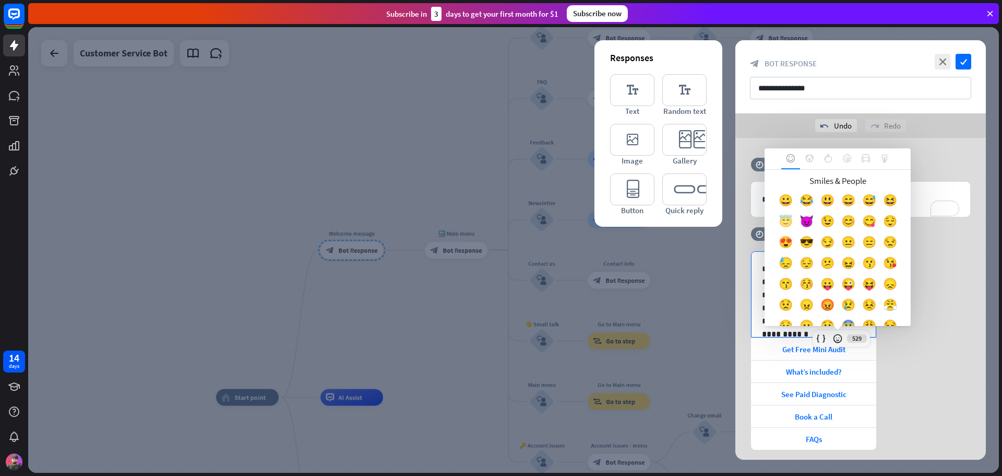
click at [796, 223] on div "😇" at bounding box center [785, 223] width 21 height 21
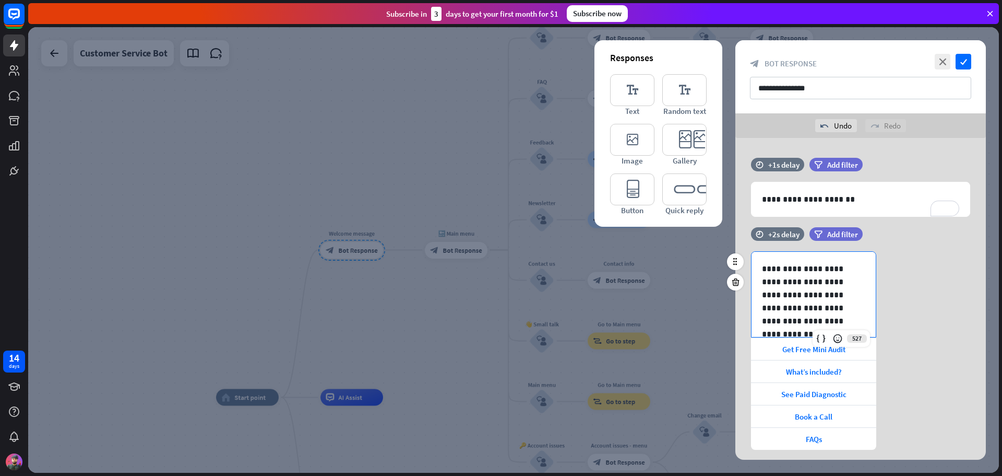
click at [925, 331] on div "**********" at bounding box center [860, 350] width 251 height 198
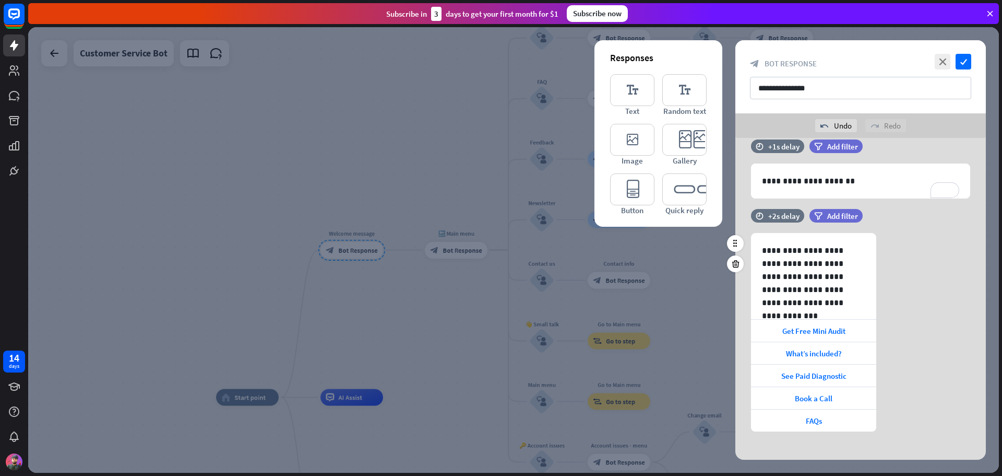
scroll to position [27, 0]
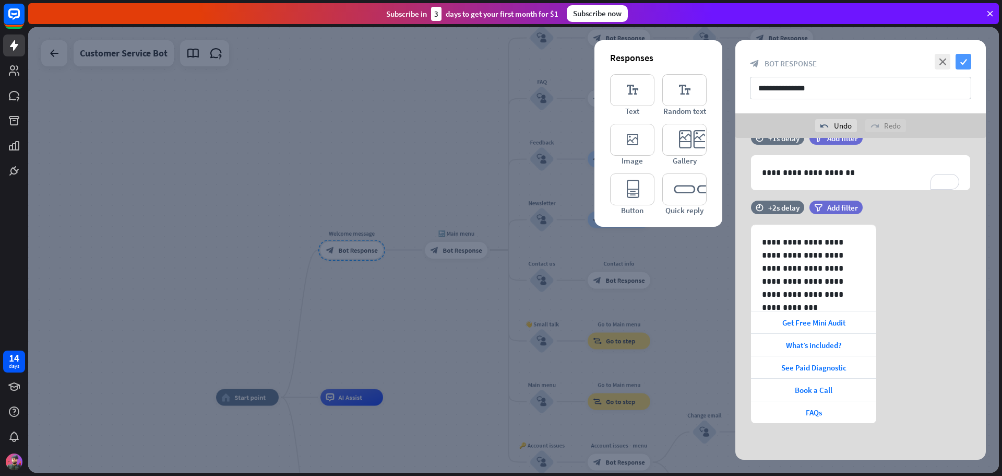
click at [970, 58] on icon "check" at bounding box center [964, 62] width 16 height 16
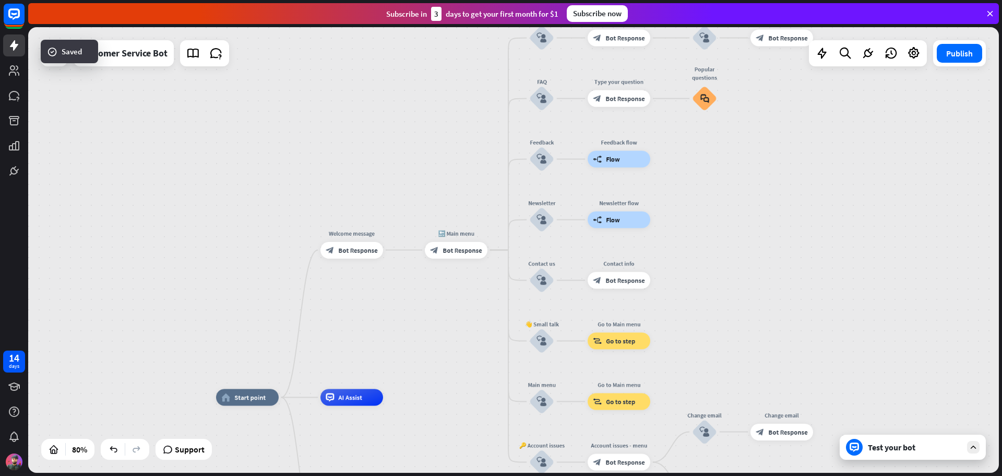
click at [392, 323] on div "home_2 Start point Welcome message block_bot_response Bot Response 🔙 Main menu …" at bounding box center [513, 249] width 971 height 445
click at [351, 253] on span "Bot Response" at bounding box center [357, 250] width 39 height 8
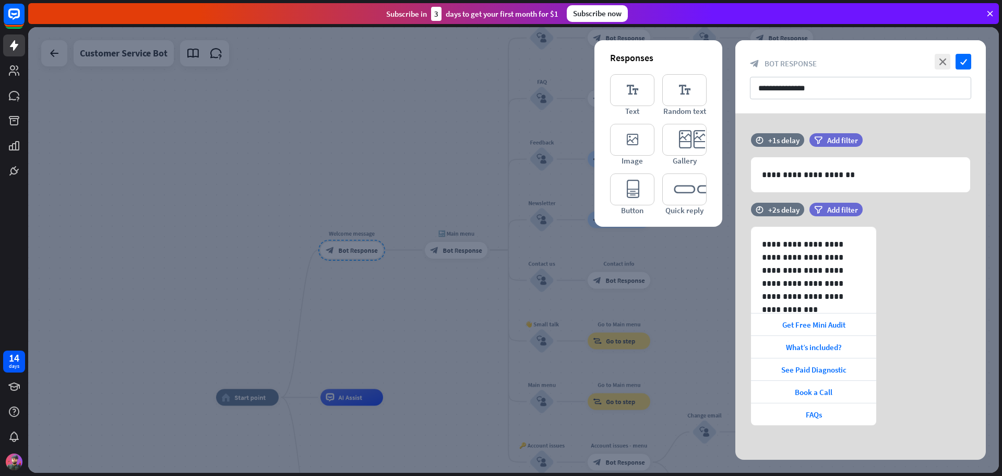
click at [469, 338] on div at bounding box center [513, 249] width 971 height 445
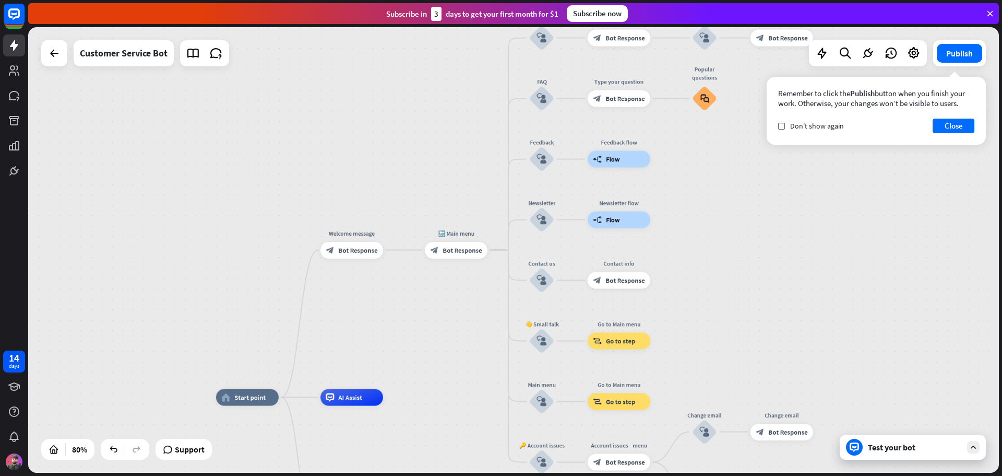
click at [772, 260] on div "home_2 Start point Welcome message block_bot_response Bot Response 🔙 Main menu …" at bounding box center [513, 249] width 971 height 445
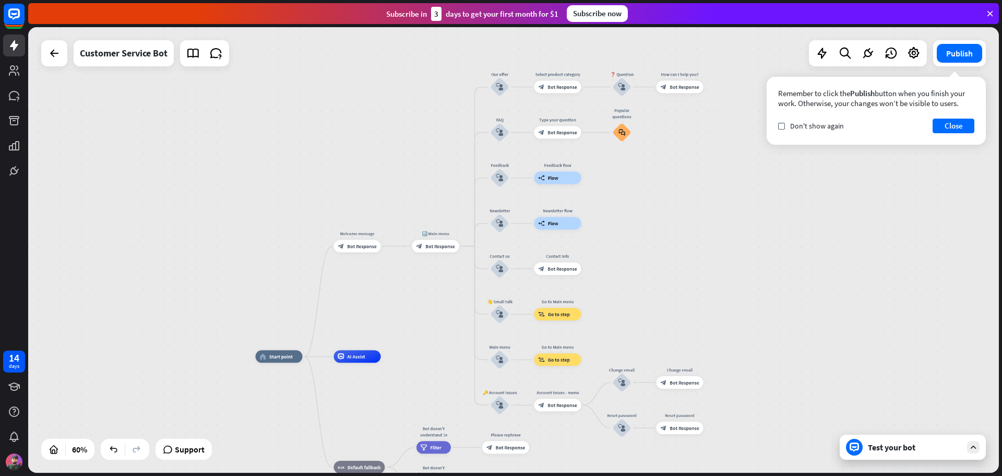
drag, startPoint x: 468, startPoint y: 321, endPoint x: 363, endPoint y: 300, distance: 107.0
click at [363, 300] on div "home_2 Start point Welcome message block_bot_response Bot Response 🔙 Main menu …" at bounding box center [513, 249] width 971 height 445
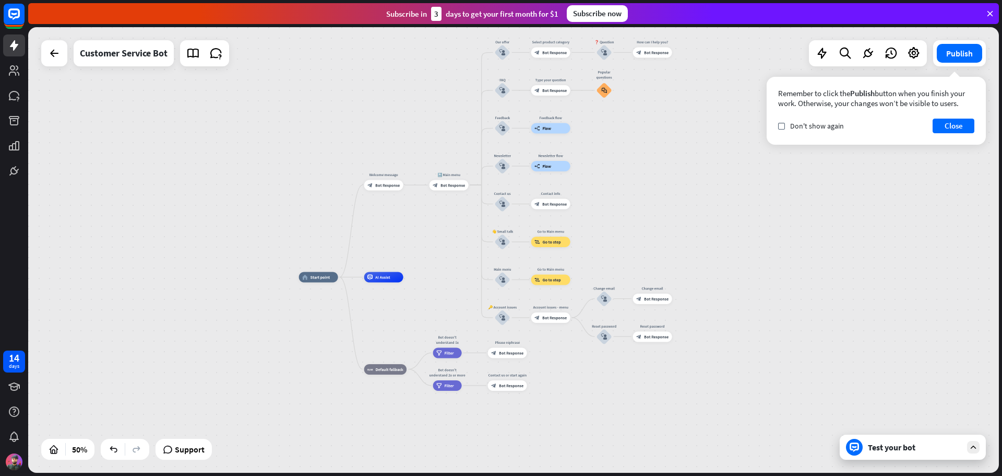
drag, startPoint x: 635, startPoint y: 324, endPoint x: 634, endPoint y: 253, distance: 71.0
click at [634, 253] on div "home_2 Start point Welcome message block_bot_response Bot Response 🔙 Main menu …" at bounding box center [513, 249] width 971 height 445
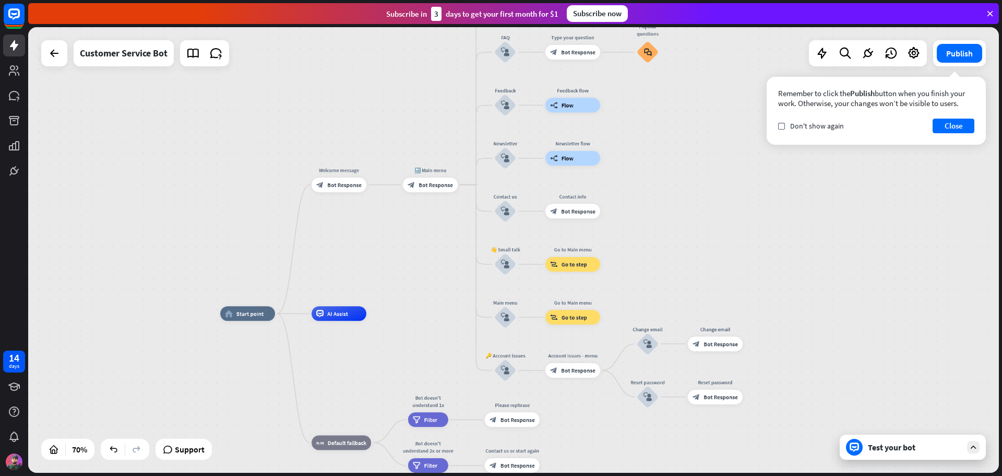
drag, startPoint x: 408, startPoint y: 231, endPoint x: 442, endPoint y: 305, distance: 80.8
click at [442, 305] on div "home_2 Start point Welcome message block_bot_response Bot Response 🔙 Main menu …" at bounding box center [513, 249] width 971 height 445
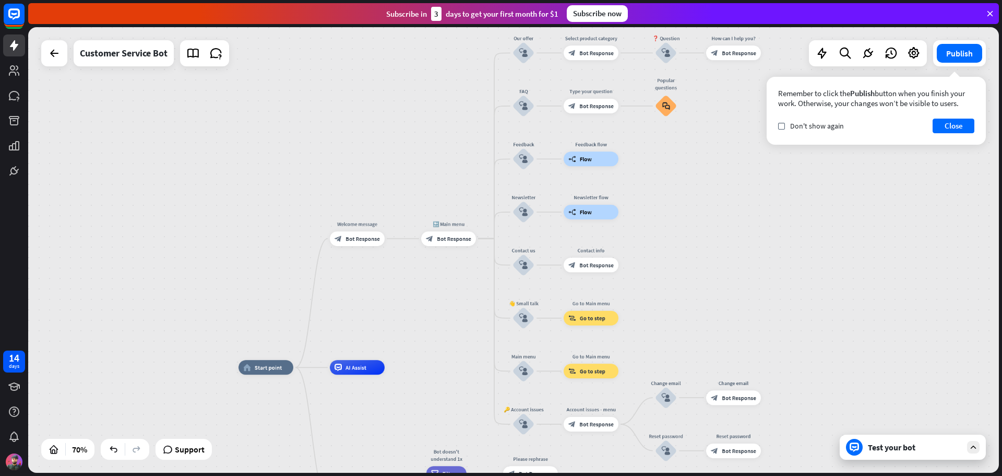
drag, startPoint x: 379, startPoint y: 240, endPoint x: 397, endPoint y: 293, distance: 56.8
click at [397, 293] on div "home_2 Start point Welcome message block_bot_response Bot Response 🔙 Main menu …" at bounding box center [513, 249] width 971 height 445
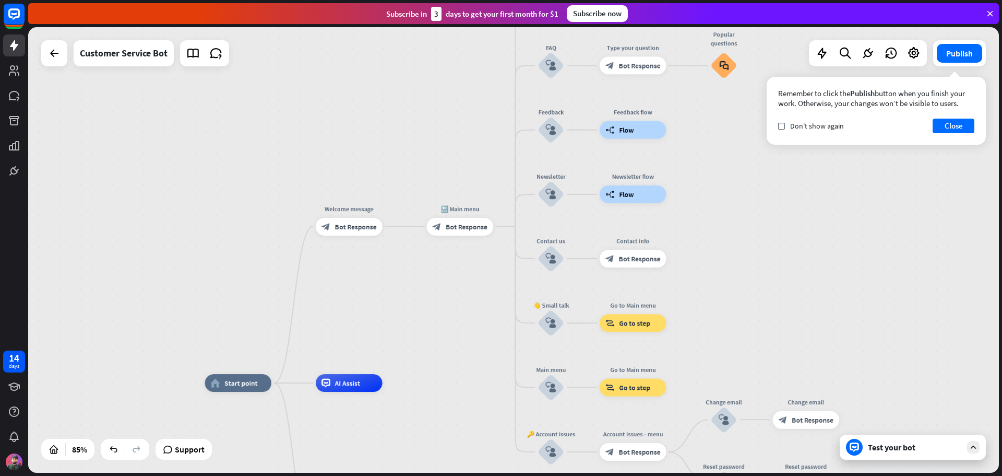
click at [442, 271] on div "home_2 Start point Welcome message block_bot_response Bot Response 🔙 Main menu …" at bounding box center [513, 249] width 971 height 445
click at [464, 235] on div "Edit name more_horiz plus 🔙 Main menu block_bot_response Bot Response" at bounding box center [460, 226] width 67 height 18
click at [468, 227] on span "Bot Response" at bounding box center [467, 226] width 42 height 9
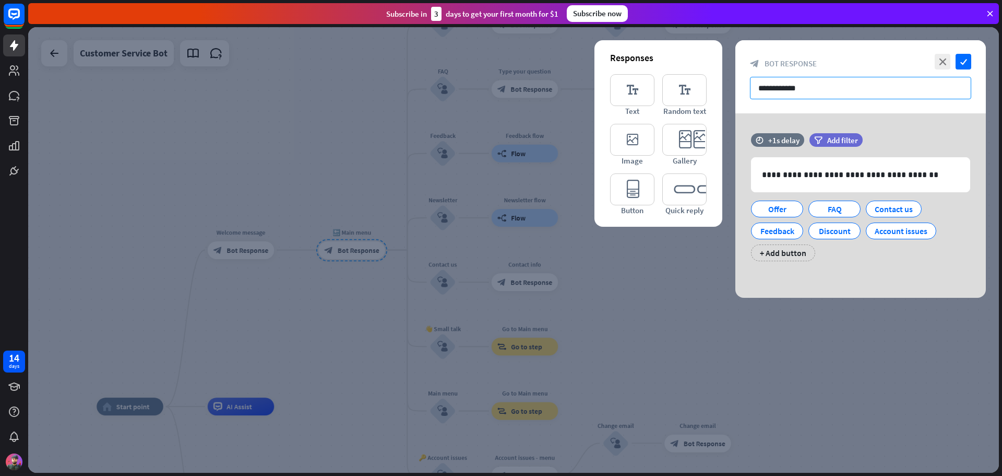
click at [815, 93] on input "**********" at bounding box center [860, 88] width 221 height 22
click at [946, 57] on icon "close" at bounding box center [943, 62] width 16 height 16
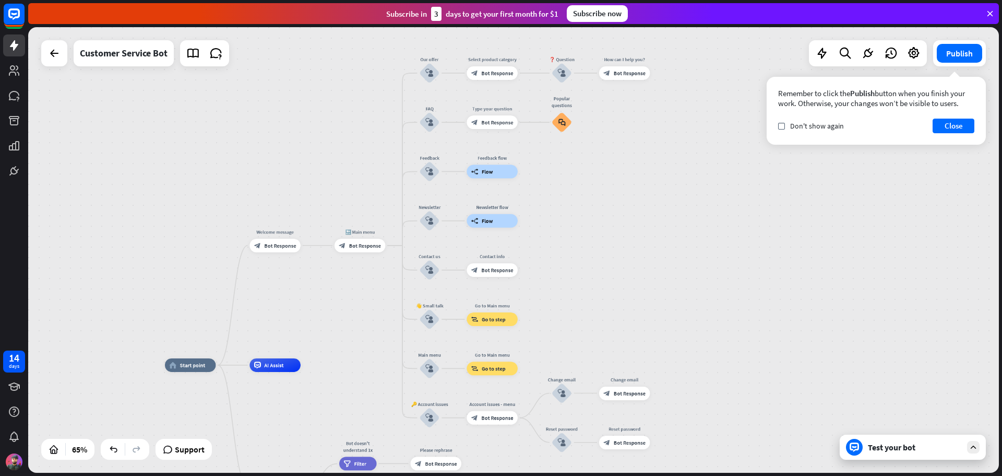
drag, startPoint x: 348, startPoint y: 328, endPoint x: 365, endPoint y: 296, distance: 35.5
click at [365, 296] on div "home_2 Start point Welcome message block_bot_response Bot Response 🔙 Main menu …" at bounding box center [513, 249] width 971 height 445
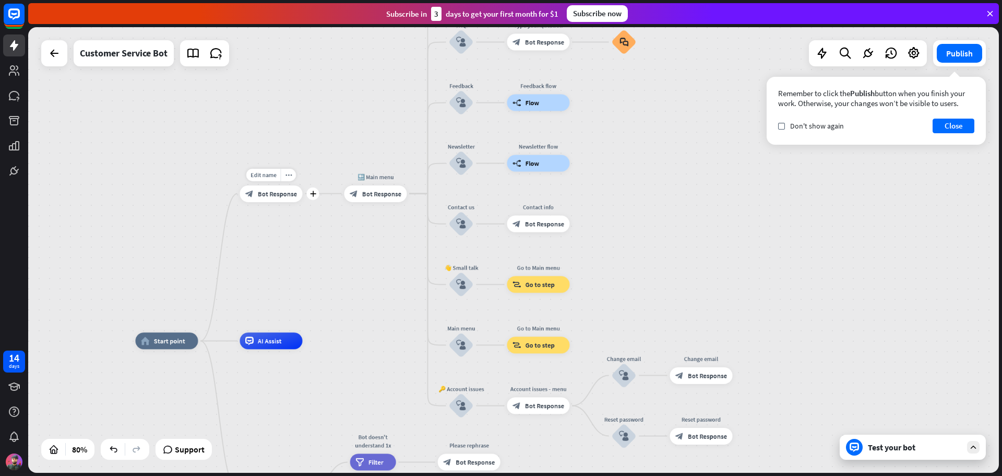
click at [273, 197] on span "Bot Response" at bounding box center [277, 193] width 39 height 8
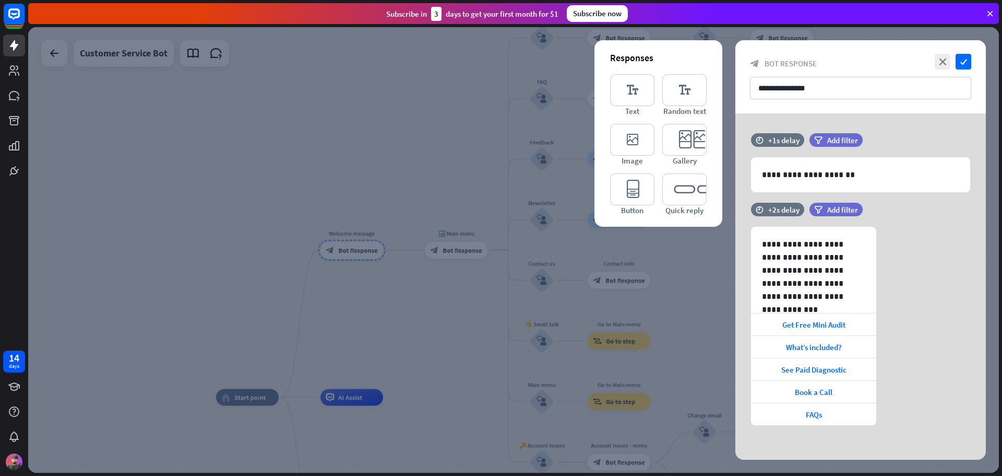
click at [458, 278] on div at bounding box center [513, 249] width 971 height 445
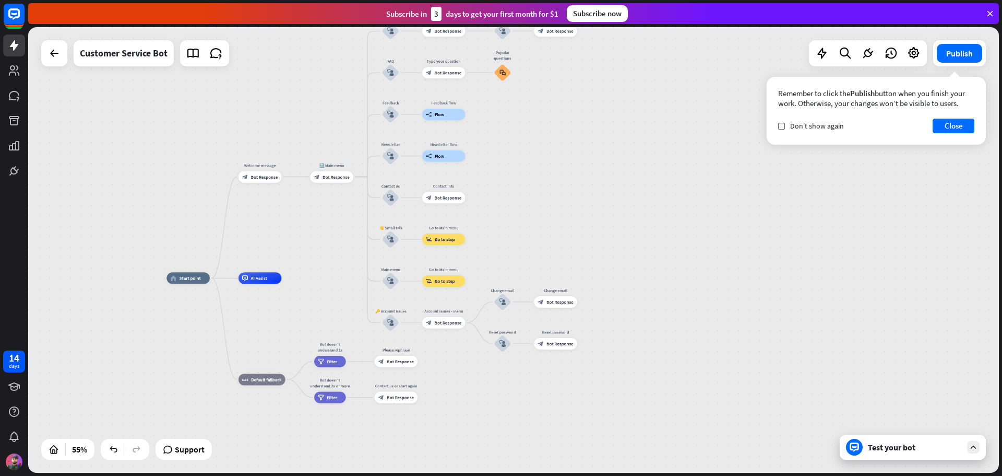
drag, startPoint x: 465, startPoint y: 362, endPoint x: 335, endPoint y: 259, distance: 166.1
click at [335, 259] on div "home_2 Start point Welcome message block_bot_response Bot Response 🔙 Main menu …" at bounding box center [513, 249] width 971 height 445
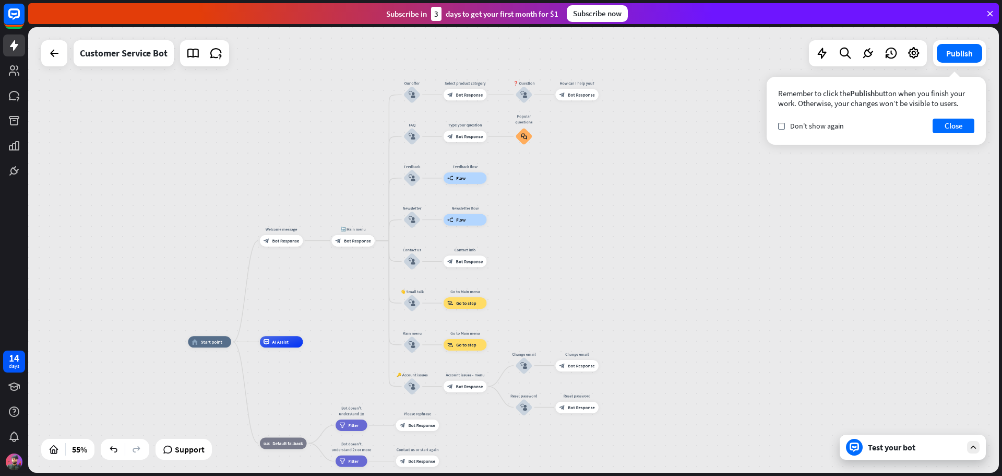
drag, startPoint x: 337, startPoint y: 248, endPoint x: 358, endPoint y: 312, distance: 67.2
click at [358, 312] on div "home_2 Start point Welcome message block_bot_response Bot Response 🔙 Main menu …" at bounding box center [513, 249] width 971 height 445
click at [355, 242] on span "Bot Response" at bounding box center [357, 241] width 27 height 6
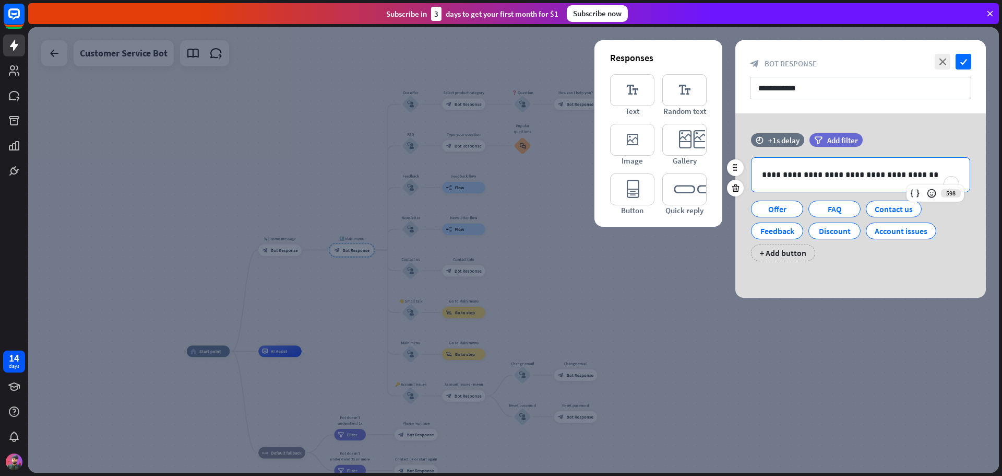
click at [779, 178] on p "**********" at bounding box center [860, 174] width 197 height 13
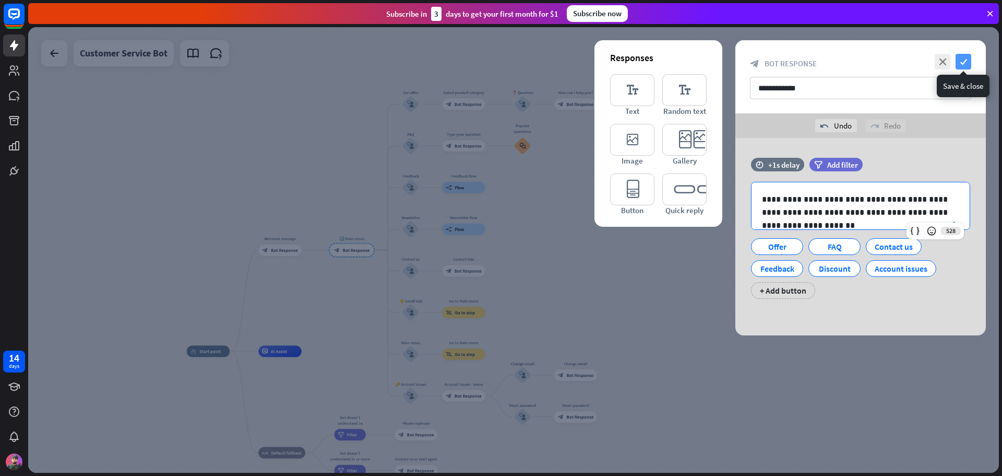
click at [963, 57] on icon "check" at bounding box center [964, 62] width 16 height 16
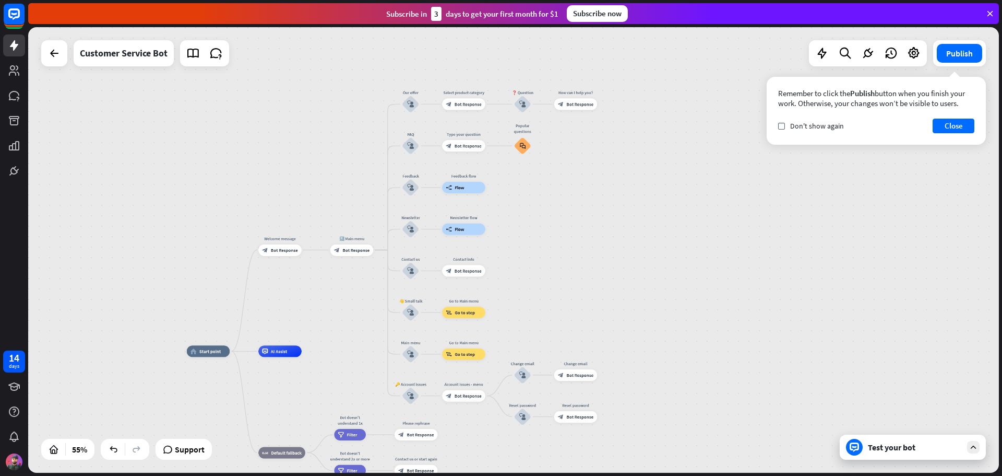
click at [935, 454] on div "Test your bot" at bounding box center [913, 446] width 146 height 25
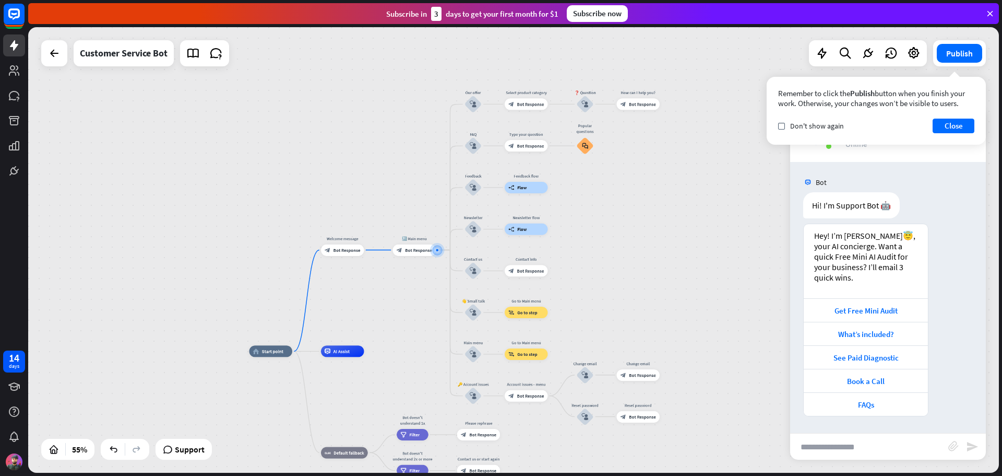
drag, startPoint x: 825, startPoint y: 93, endPoint x: 905, endPoint y: 96, distance: 79.9
click at [905, 96] on div "Remember to click the Publish button when you finish your work. Otherwise, your…" at bounding box center [876, 98] width 196 height 20
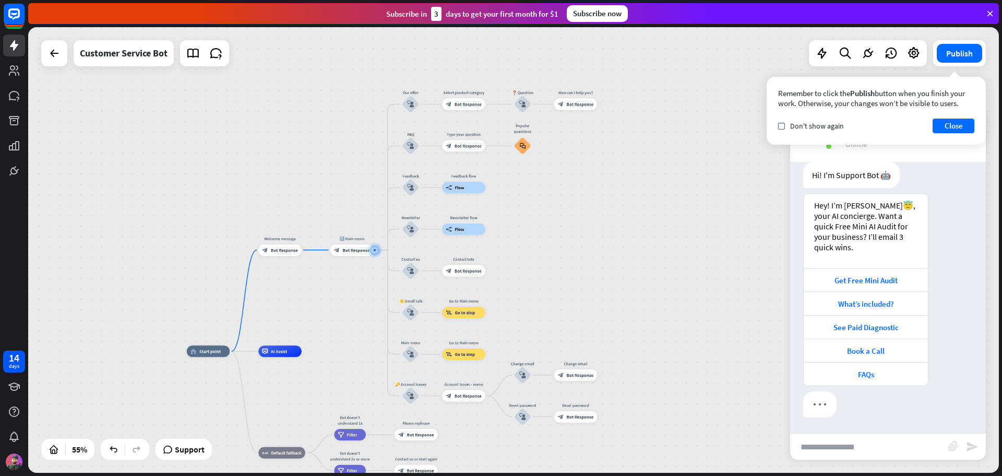
click at [927, 96] on div "Remember to click the Publish button when you finish your work. Otherwise, your…" at bounding box center [876, 98] width 196 height 20
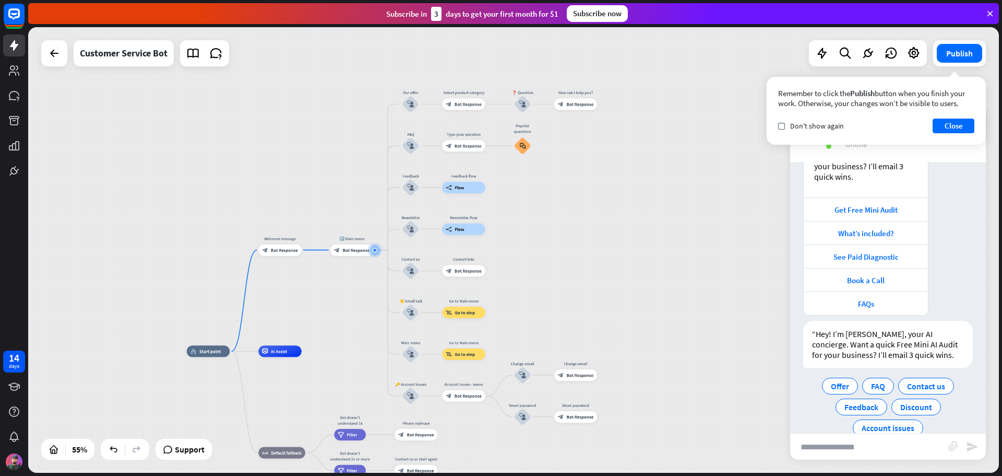
scroll to position [122, 0]
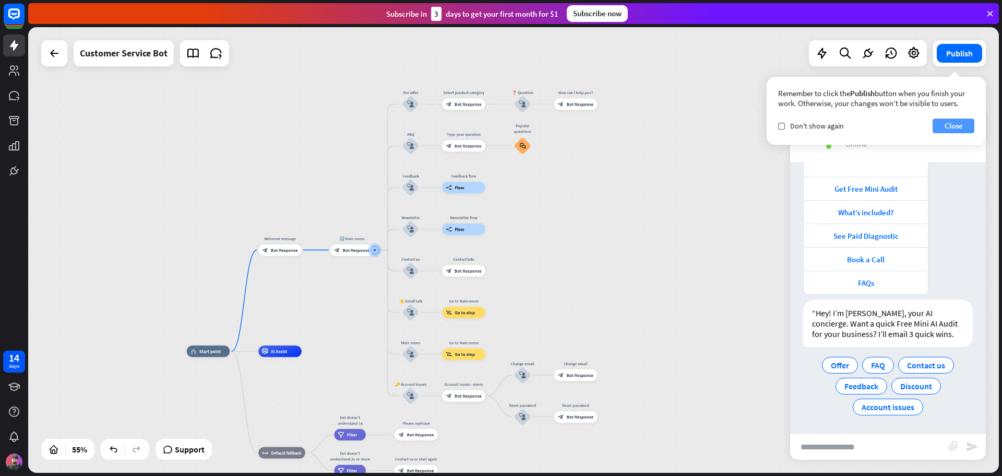
click at [962, 126] on button "Close" at bounding box center [954, 125] width 42 height 15
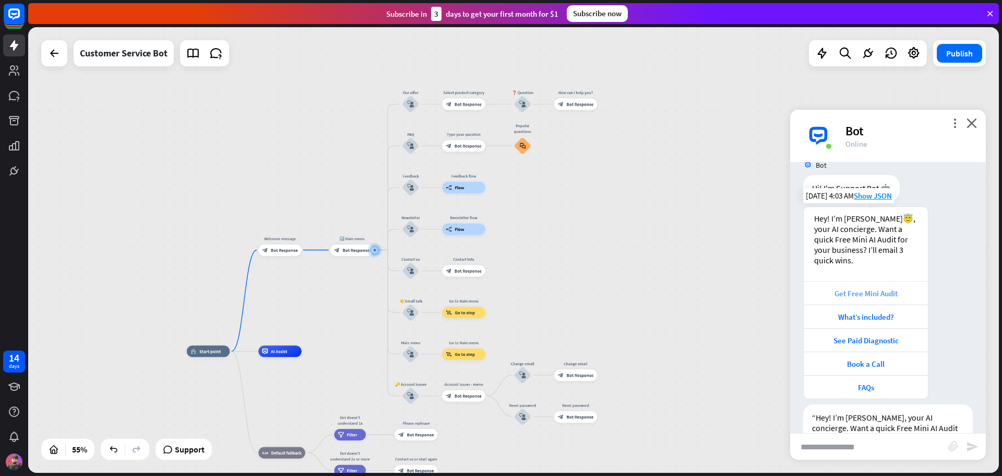
click at [866, 293] on div "Get Free Mini Audit" at bounding box center [866, 293] width 114 height 10
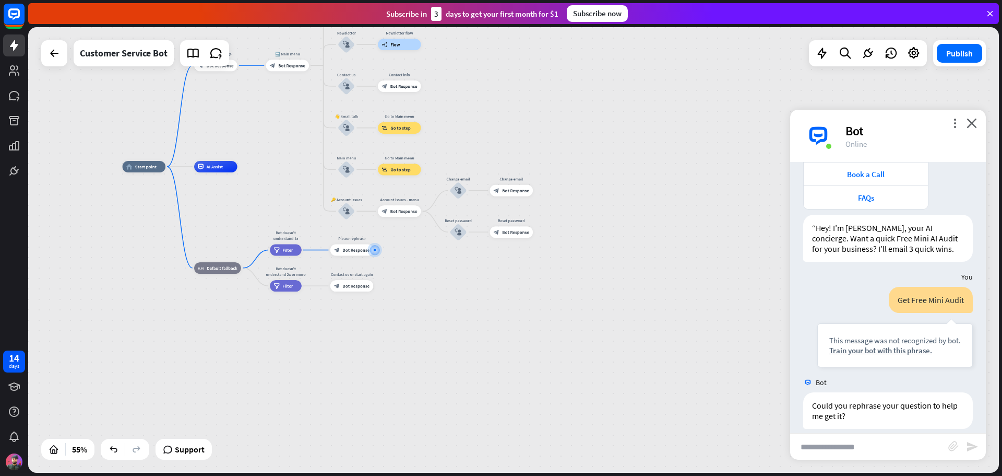
scroll to position [218, 0]
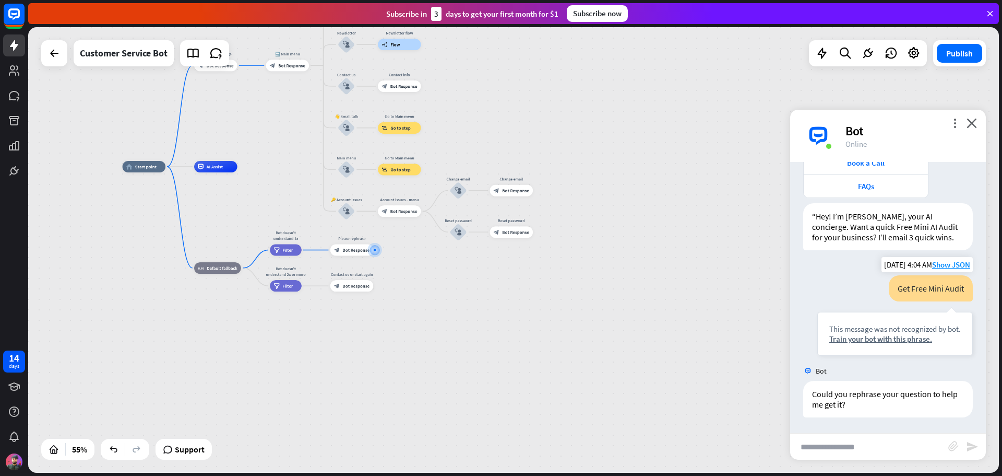
click at [918, 291] on div "Get Free Mini Audit" at bounding box center [931, 288] width 84 height 26
click at [701, 317] on div "home_2 Start point Welcome message block_bot_response Bot Response 🔙 Main menu …" at bounding box center [513, 249] width 971 height 445
click at [907, 292] on div "Get Free Mini Audit" at bounding box center [931, 288] width 84 height 26
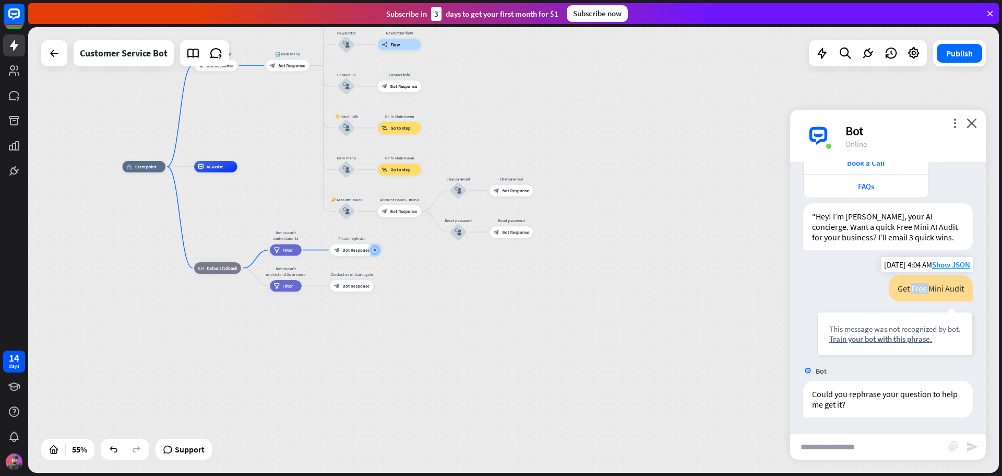
click at [907, 292] on div "Get Free Mini Audit" at bounding box center [931, 288] width 84 height 26
click at [793, 305] on div "Get Free Mini Audit This message was not recognized by bot. Train your bot with…" at bounding box center [888, 318] width 196 height 86
click at [956, 122] on icon "more_vert" at bounding box center [955, 123] width 10 height 10
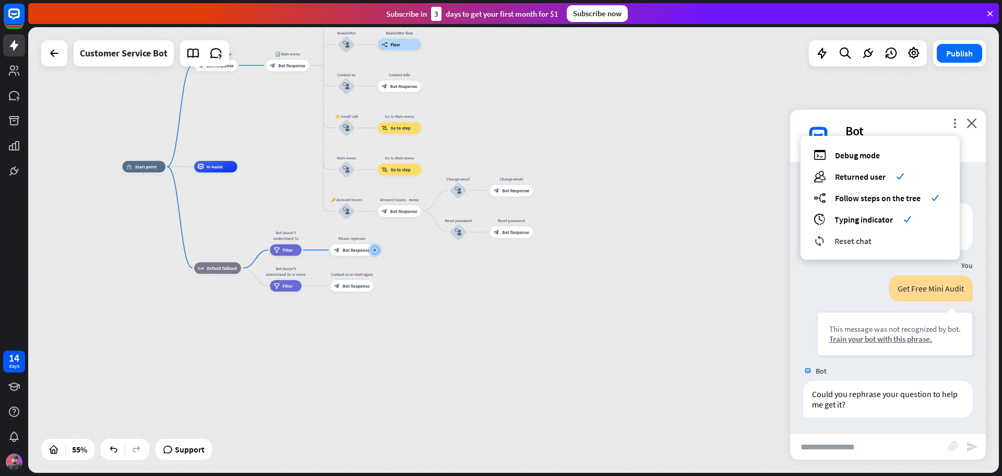
click at [882, 242] on div "reset_chat Reset chat" at bounding box center [880, 240] width 133 height 12
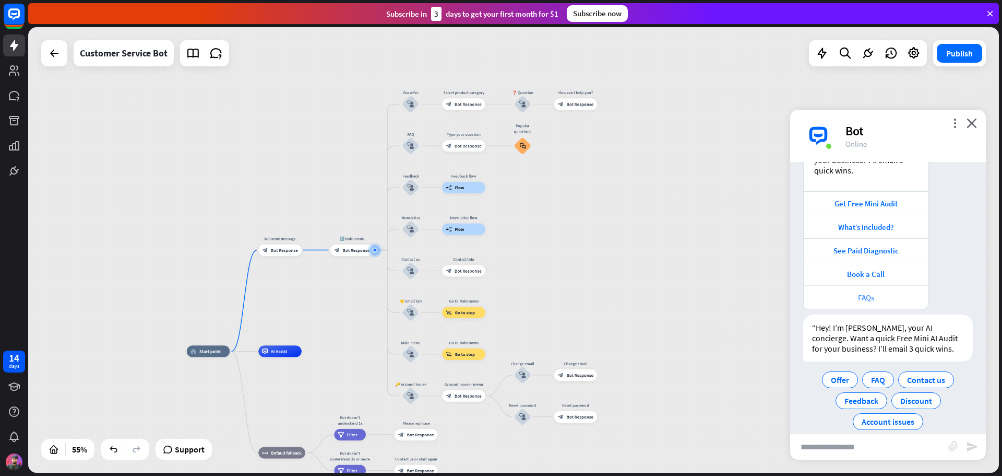
scroll to position [122, 0]
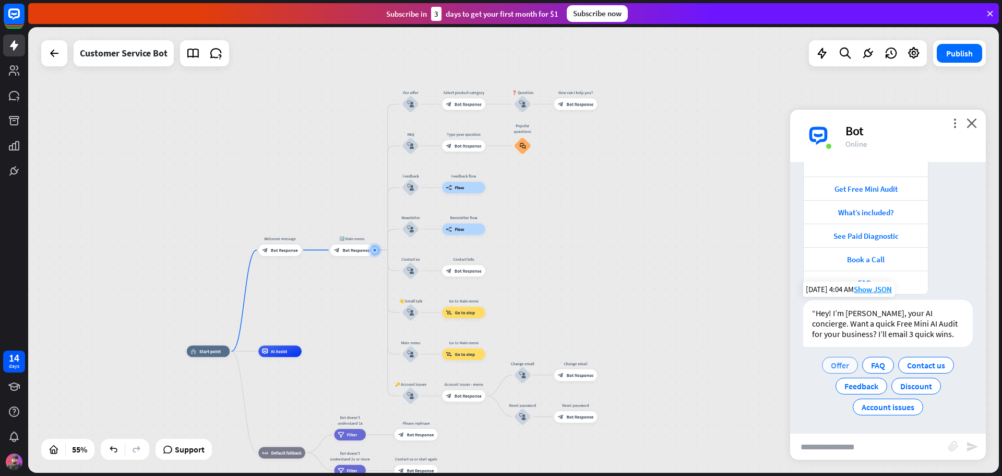
click at [844, 366] on span "Offer" at bounding box center [840, 365] width 18 height 10
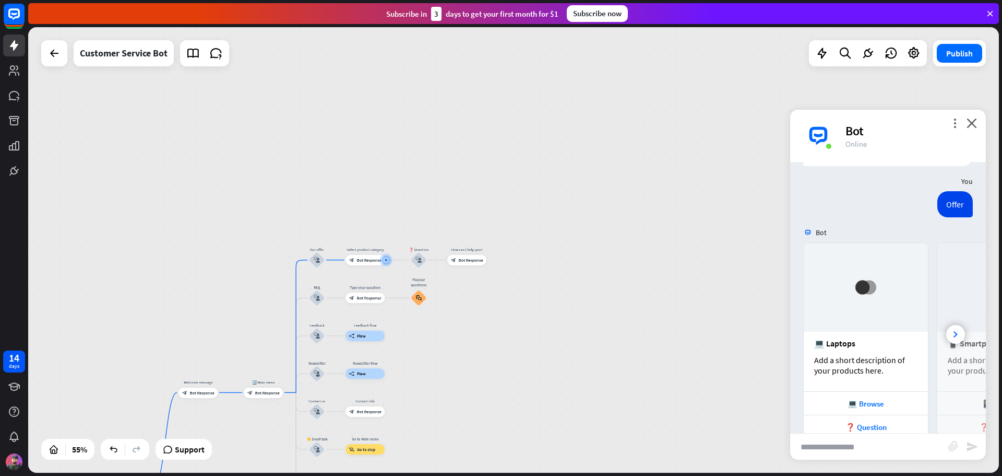
scroll to position [347, 0]
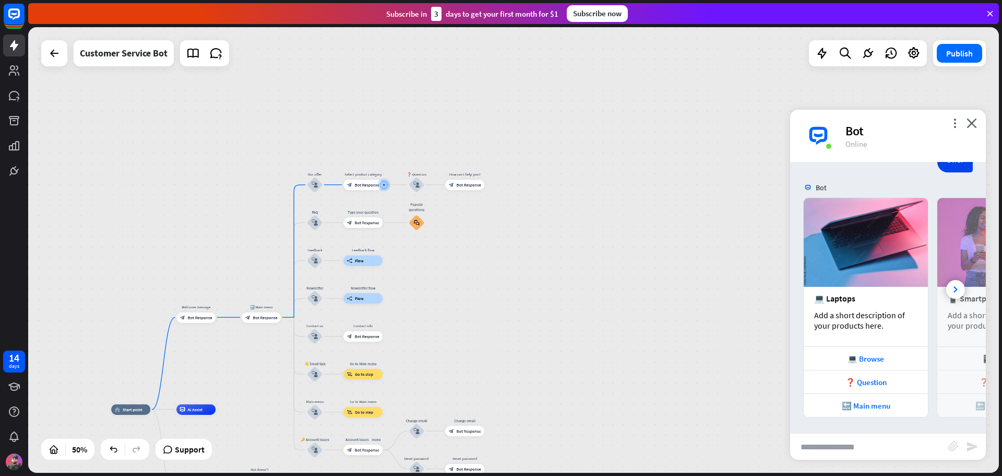
drag, startPoint x: 472, startPoint y: 374, endPoint x: 470, endPoint y: 299, distance: 75.2
click at [470, 299] on div "home_2 Start point Welcome message block_bot_response Bot Response 🔙 Main menu …" at bounding box center [513, 249] width 971 height 445
click at [956, 125] on icon "more_vert" at bounding box center [955, 123] width 10 height 10
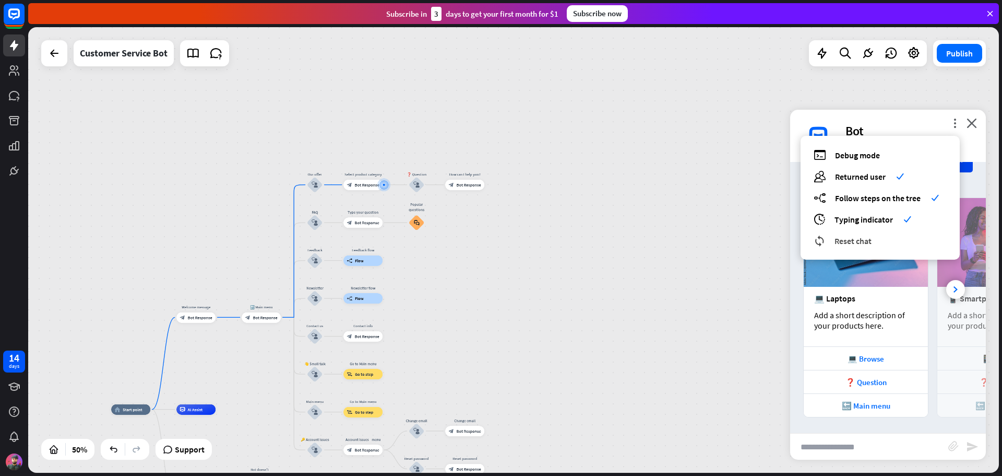
click at [875, 236] on div "reset_chat Reset chat" at bounding box center [880, 240] width 133 height 12
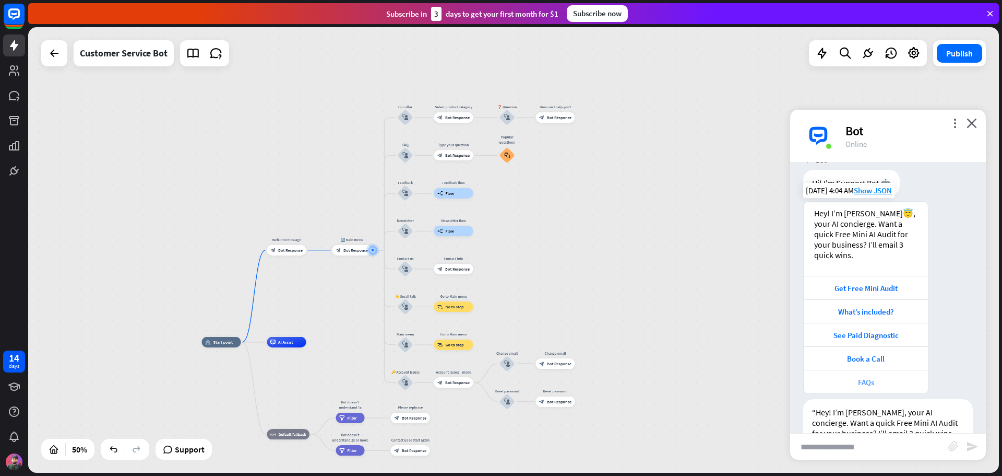
scroll to position [0, 0]
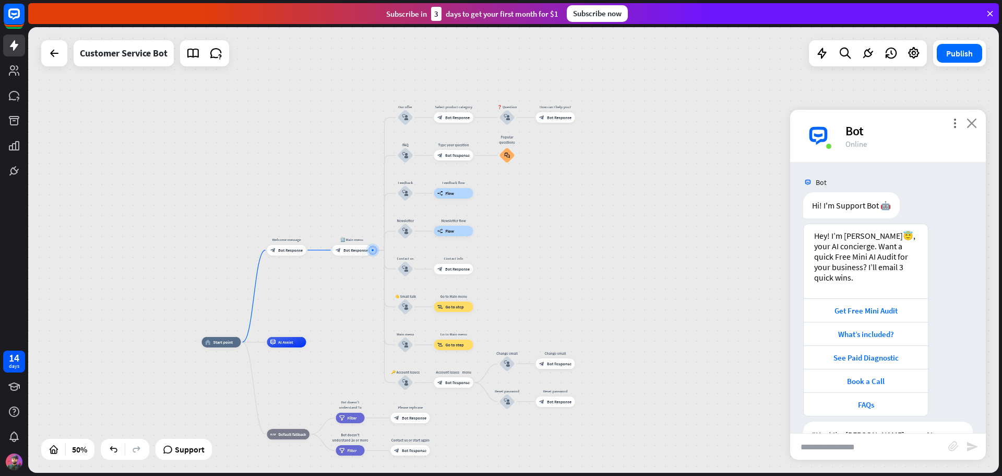
click at [976, 127] on icon "close" at bounding box center [972, 123] width 10 height 10
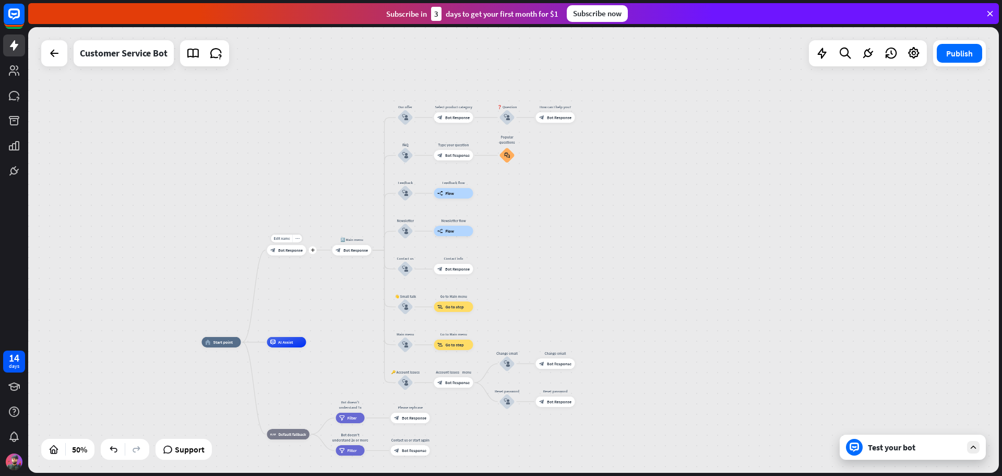
click at [286, 255] on div "Edit name more_horiz plus Welcome message block_bot_response Bot Response" at bounding box center [286, 250] width 39 height 10
click at [286, 255] on div "Edit name more_horiz plus block_bot_response Bot Response" at bounding box center [286, 250] width 39 height 10
click at [288, 250] on span "Bot Response" at bounding box center [290, 249] width 25 height 5
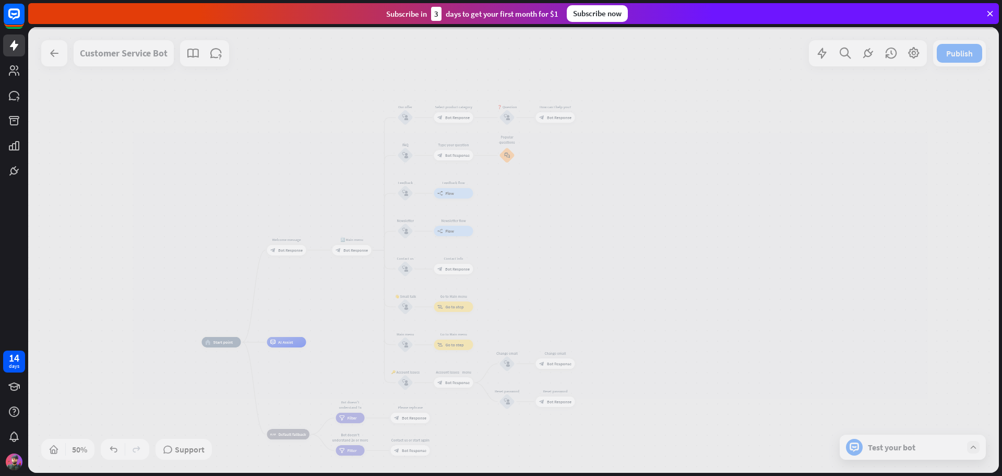
click at [288, 250] on div at bounding box center [513, 249] width 971 height 445
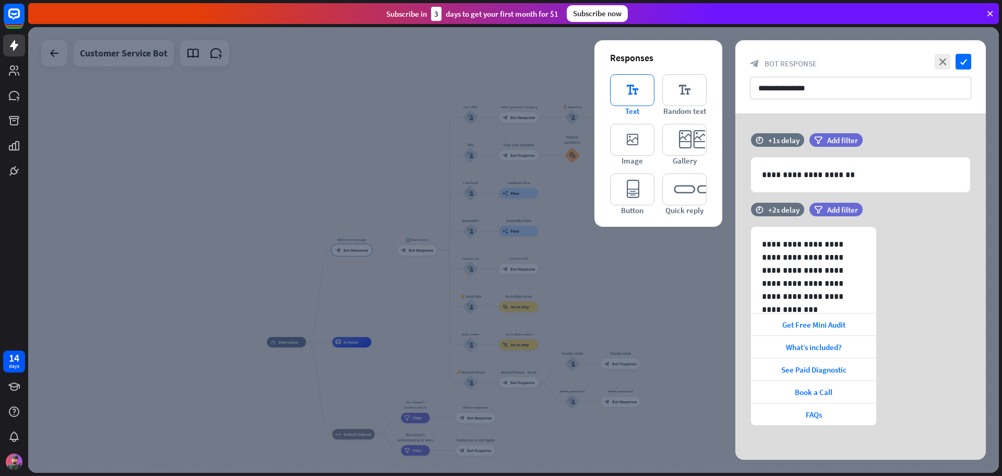
click at [633, 95] on icon "editor_text" at bounding box center [632, 90] width 44 height 32
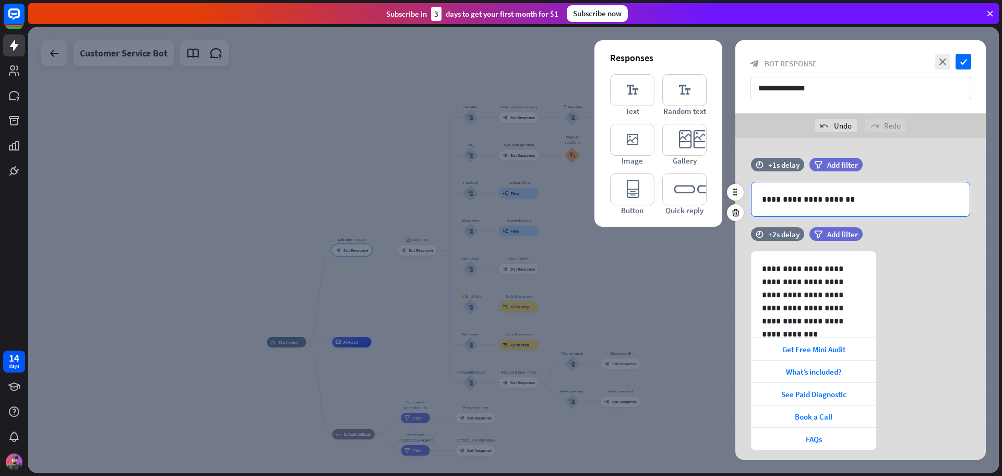
click at [840, 197] on p "**********" at bounding box center [860, 199] width 197 height 13
click at [682, 96] on icon "editor_text" at bounding box center [684, 90] width 44 height 32
click at [873, 197] on p "**********" at bounding box center [860, 199] width 197 height 13
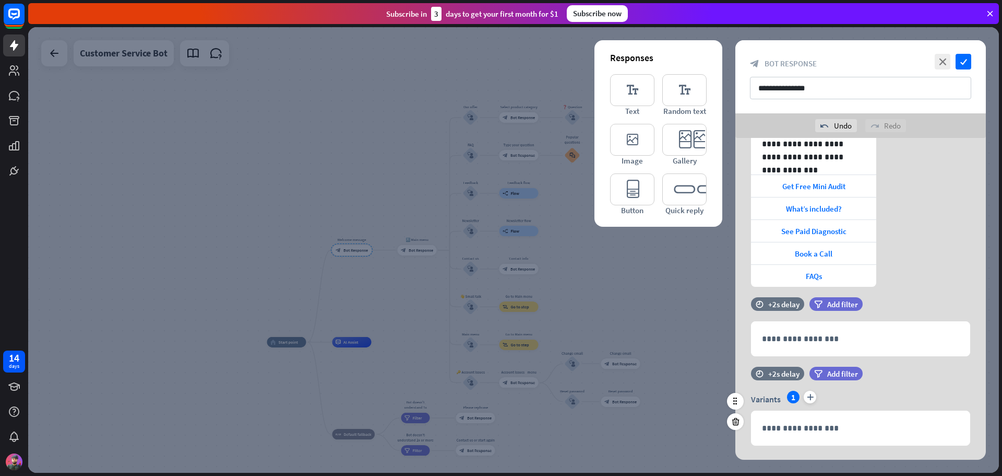
scroll to position [185, 0]
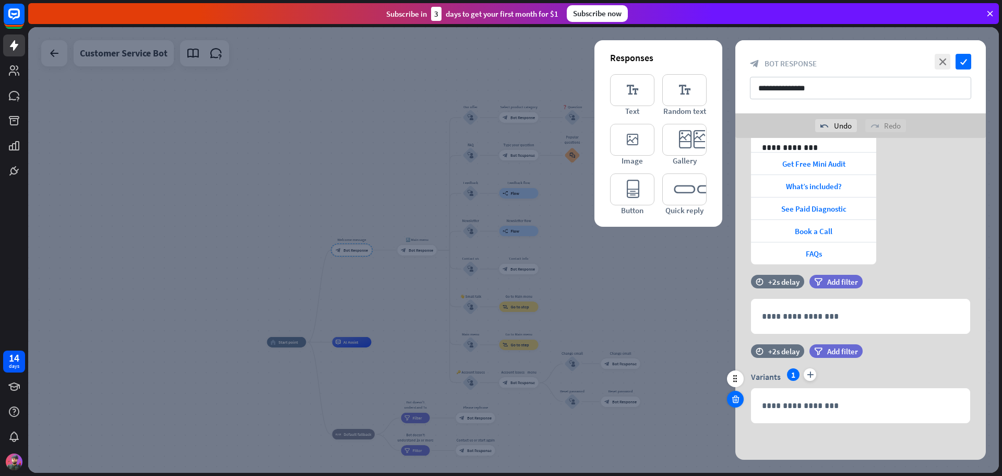
click at [738, 401] on icon at bounding box center [736, 398] width 10 height 9
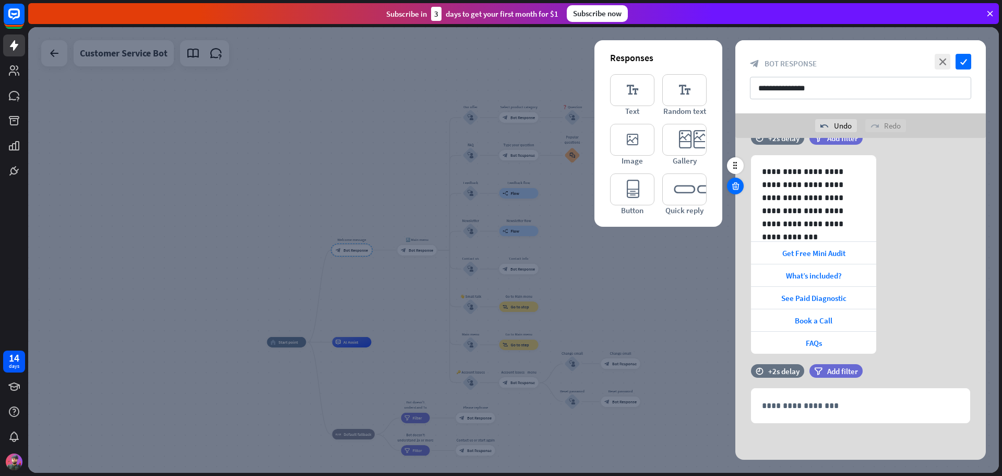
click at [732, 184] on icon at bounding box center [736, 185] width 10 height 9
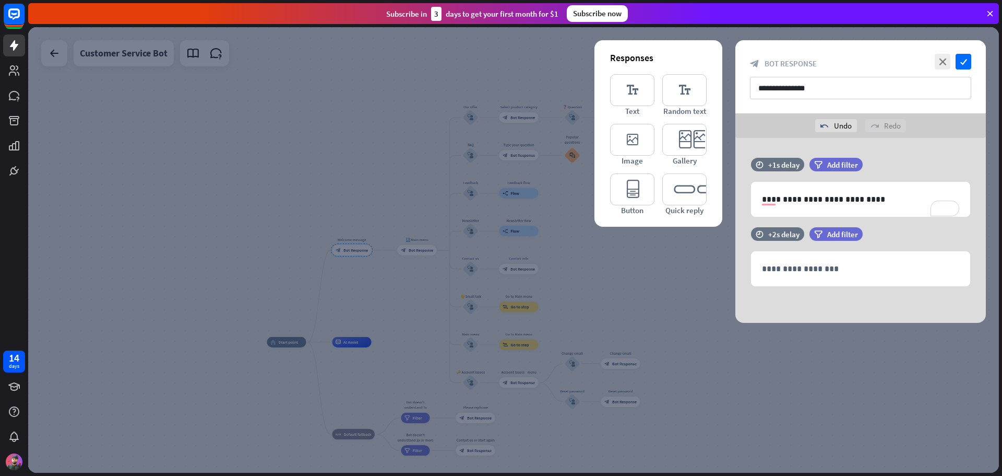
scroll to position [0, 0]
click at [734, 282] on icon at bounding box center [736, 281] width 10 height 9
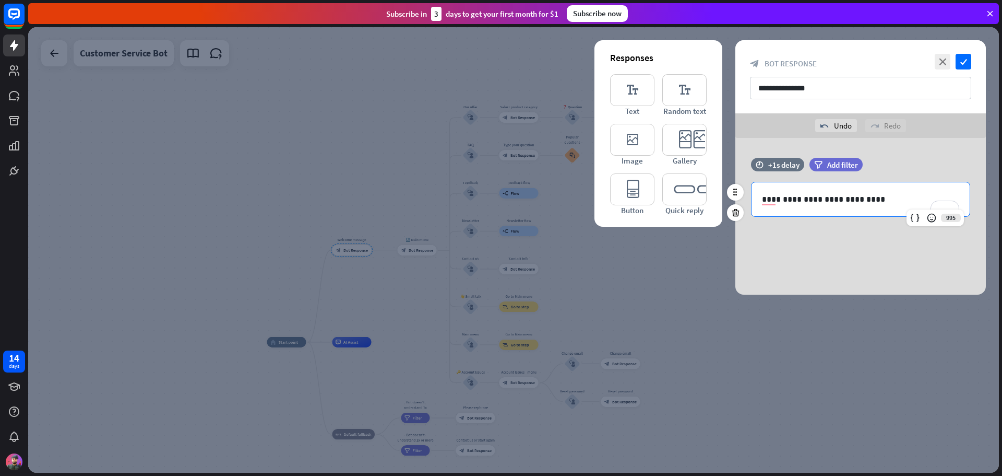
click at [868, 196] on p "**********" at bounding box center [860, 199] width 197 height 13
click at [965, 61] on icon "check" at bounding box center [964, 62] width 16 height 16
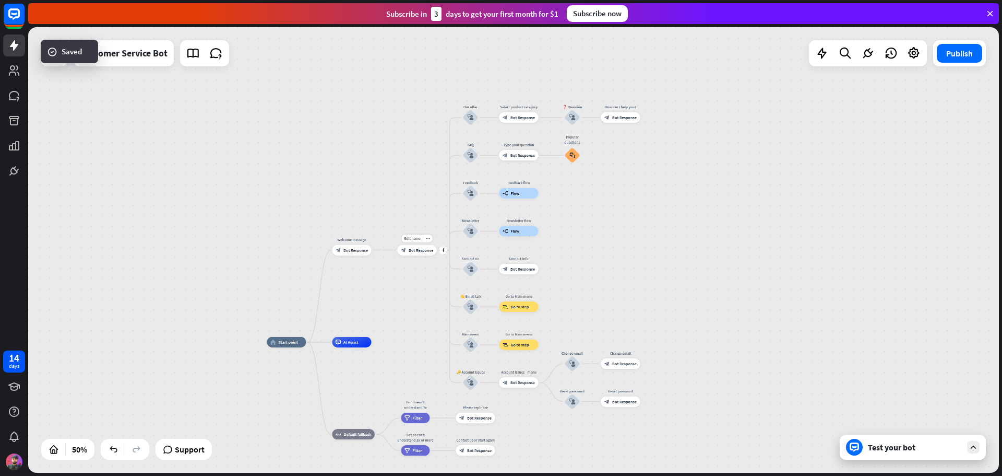
click at [420, 250] on span "Bot Response" at bounding box center [421, 249] width 25 height 5
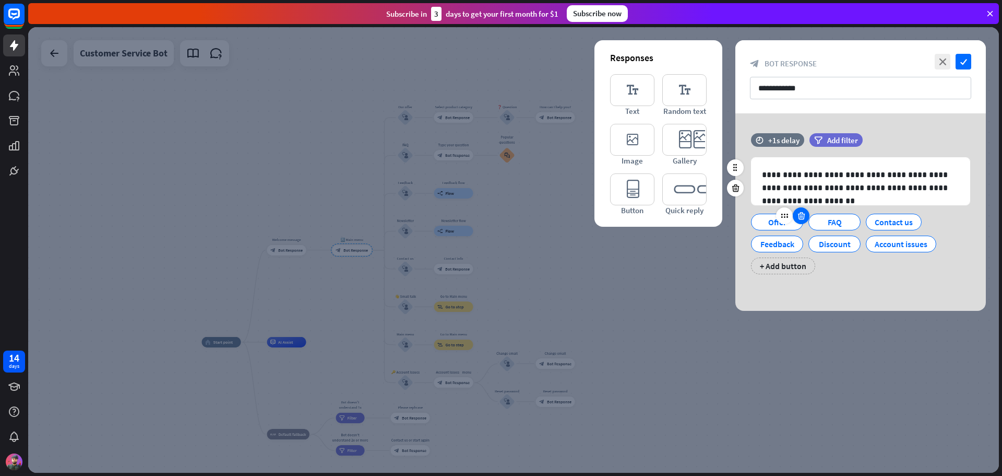
click at [800, 217] on icon at bounding box center [802, 215] width 10 height 9
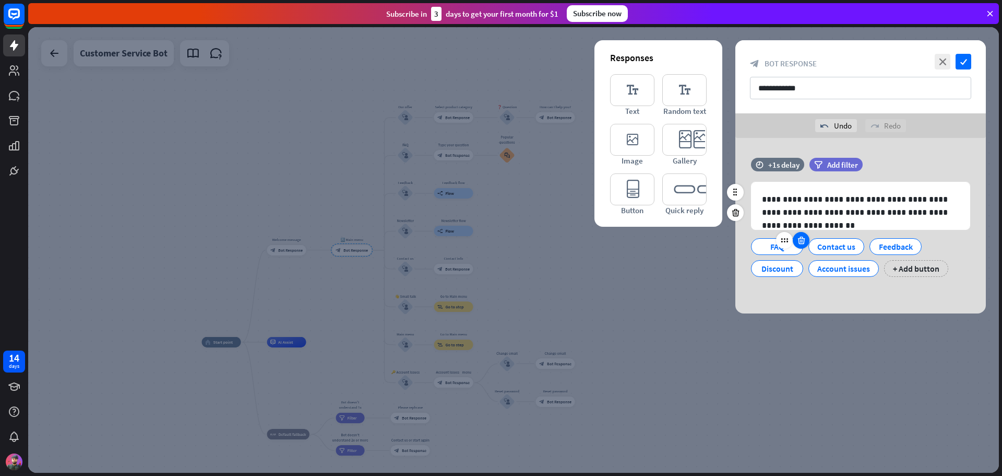
click at [802, 239] on icon at bounding box center [802, 239] width 10 height 9
click at [805, 239] on icon at bounding box center [805, 239] width 10 height 9
click at [801, 240] on icon at bounding box center [802, 239] width 10 height 9
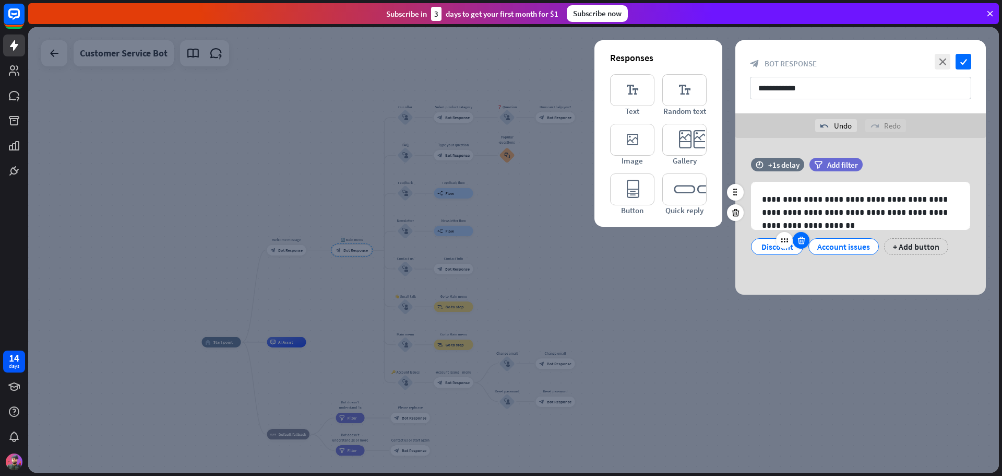
click at [801, 241] on icon at bounding box center [802, 239] width 10 height 9
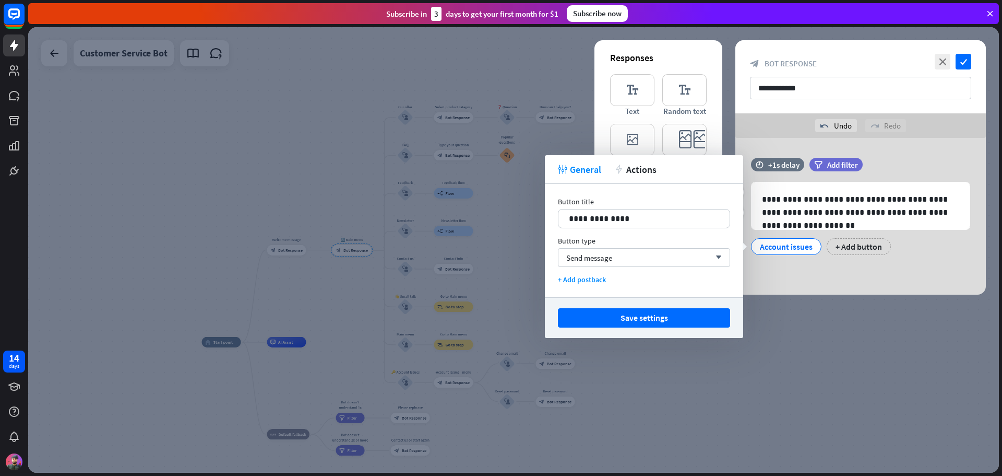
click at [821, 275] on div "**********" at bounding box center [860, 216] width 251 height 157
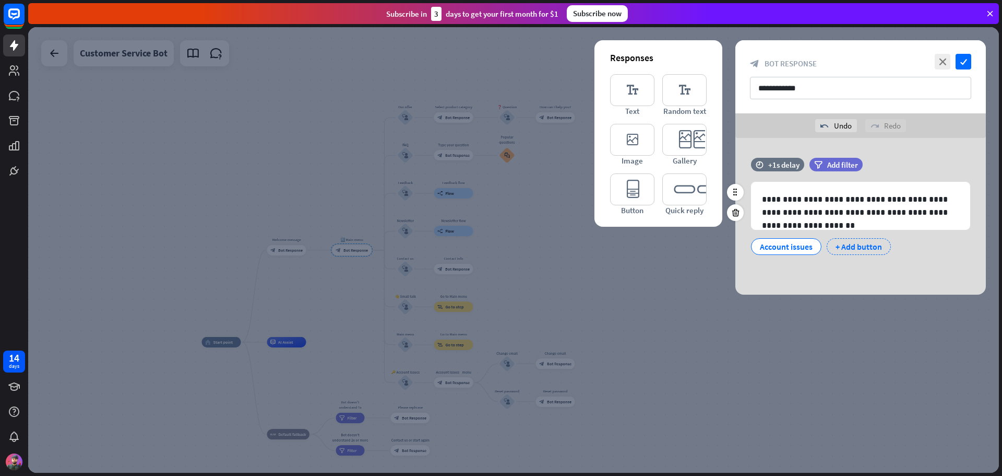
click at [852, 247] on div "+ Add button" at bounding box center [859, 246] width 64 height 17
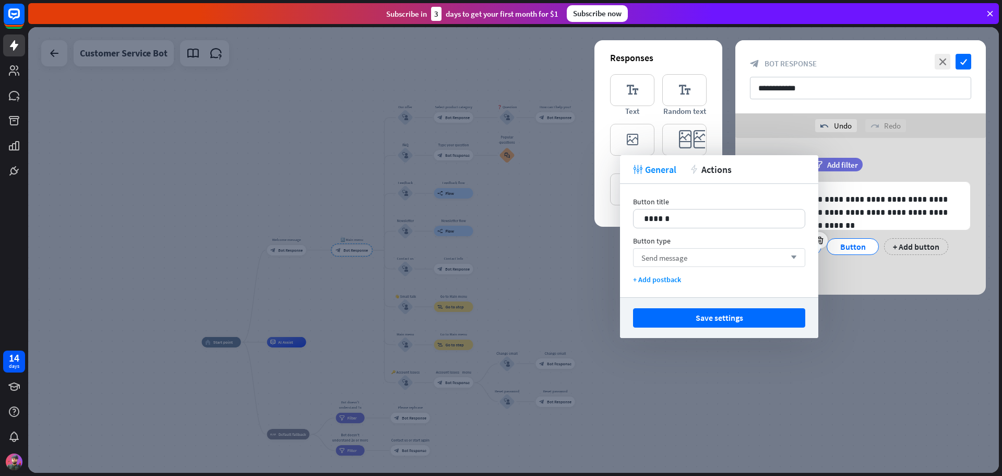
click at [721, 257] on div "Send message arrow_down" at bounding box center [719, 257] width 172 height 19
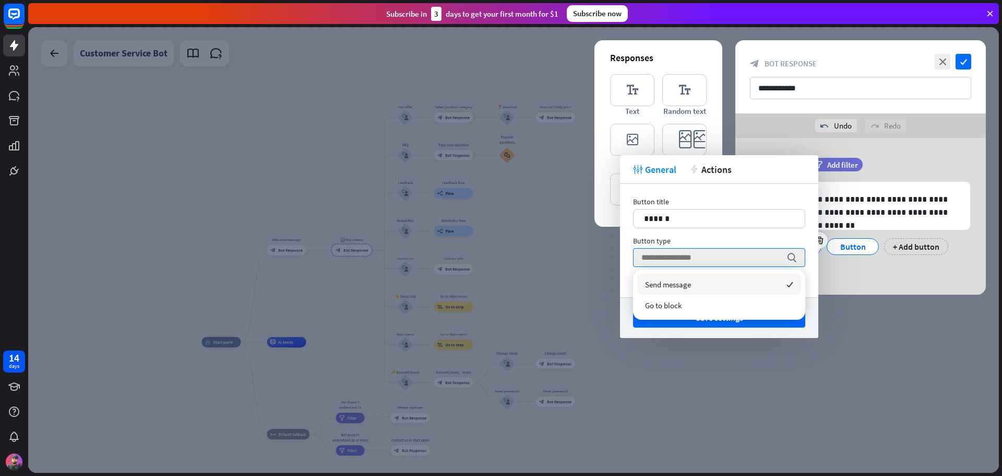
click at [868, 278] on div "**********" at bounding box center [860, 216] width 251 height 157
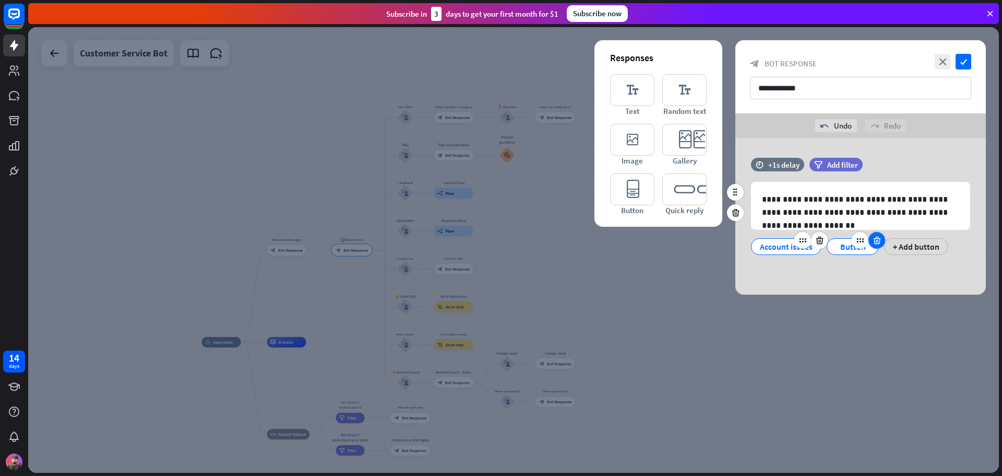
click at [876, 241] on icon at bounding box center [877, 239] width 10 height 9
click at [846, 249] on div "+ Add button" at bounding box center [859, 246] width 64 height 17
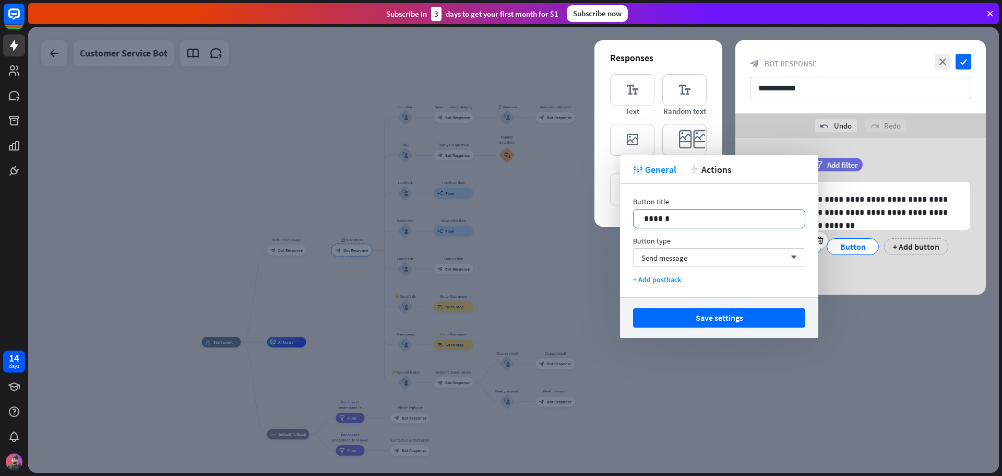
click at [679, 215] on p "******" at bounding box center [719, 218] width 150 height 13
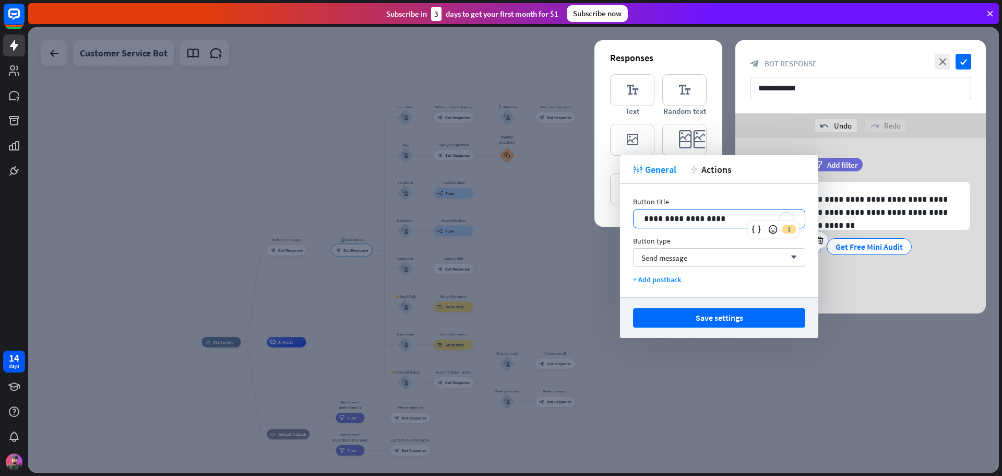
click at [711, 197] on div "Button title" at bounding box center [719, 201] width 172 height 9
